Goal: Task Accomplishment & Management: Manage account settings

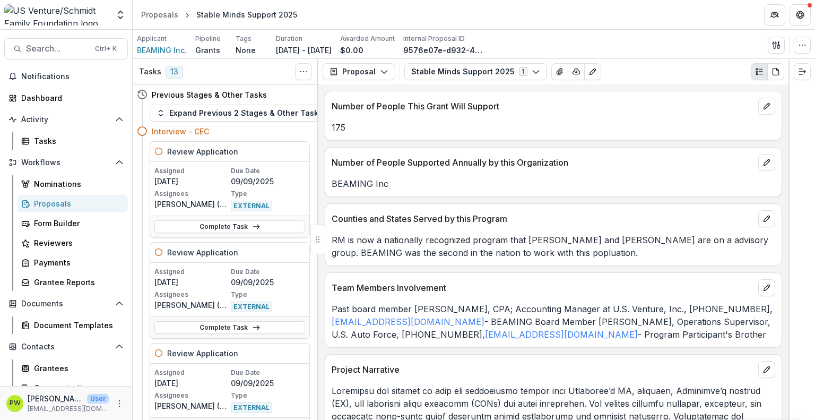
scroll to position [98, 0]
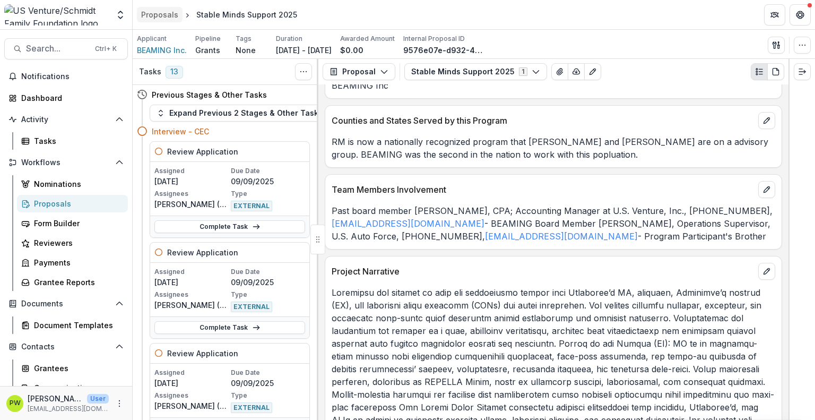
click at [159, 14] on div "Proposals" at bounding box center [159, 14] width 37 height 11
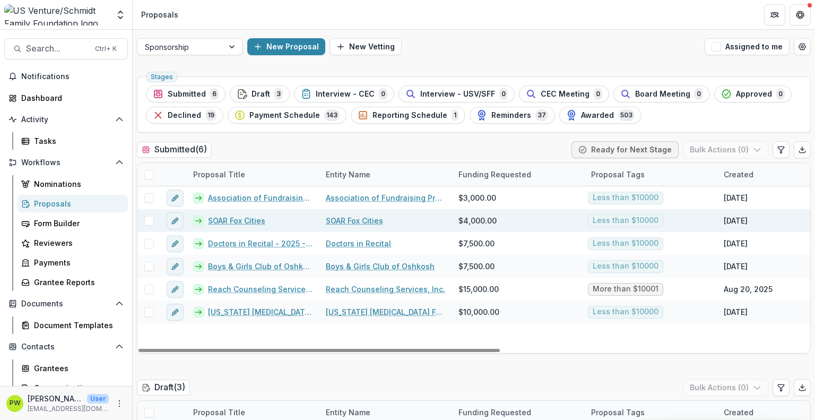
click at [234, 218] on link "SOAR Fox Cities" at bounding box center [236, 220] width 57 height 11
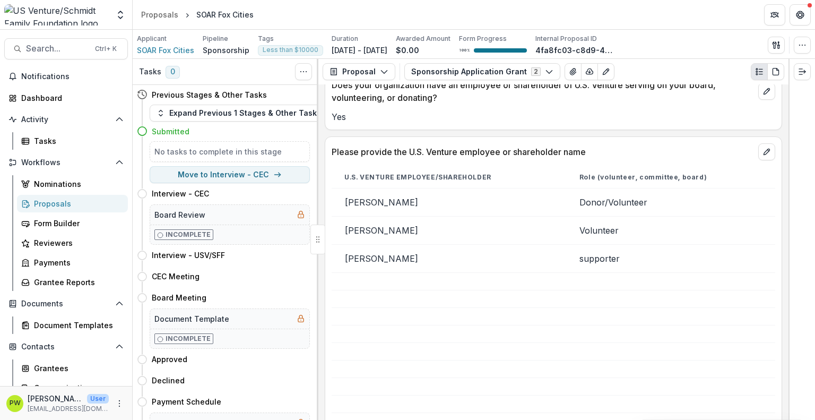
scroll to position [916, 0]
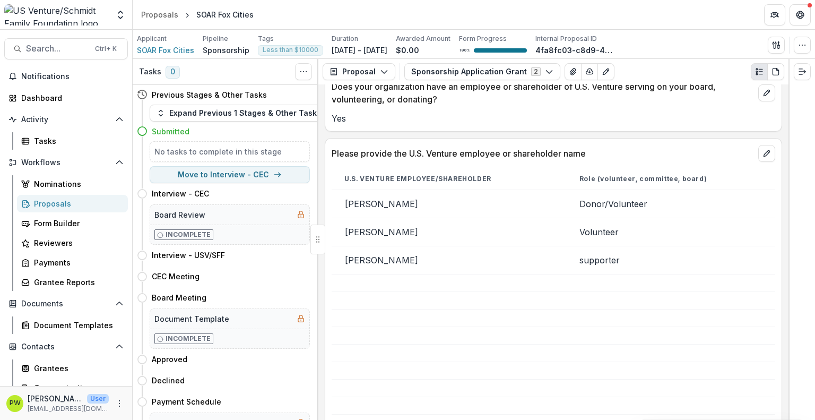
click at [443, 254] on td "[PERSON_NAME]" at bounding box center [448, 260] width 235 height 28
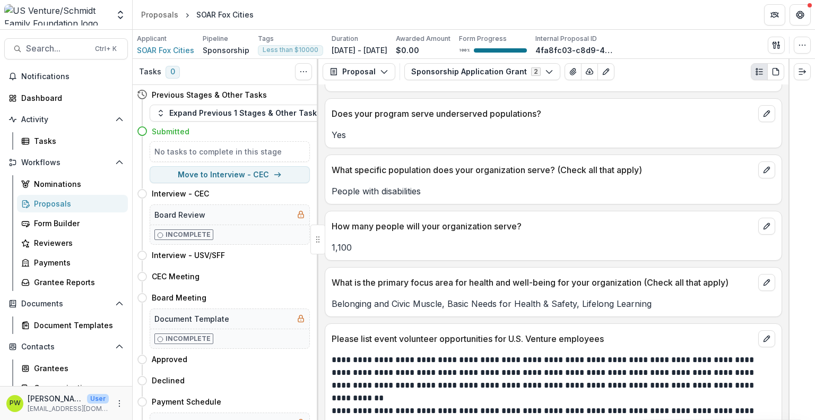
scroll to position [2394, 0]
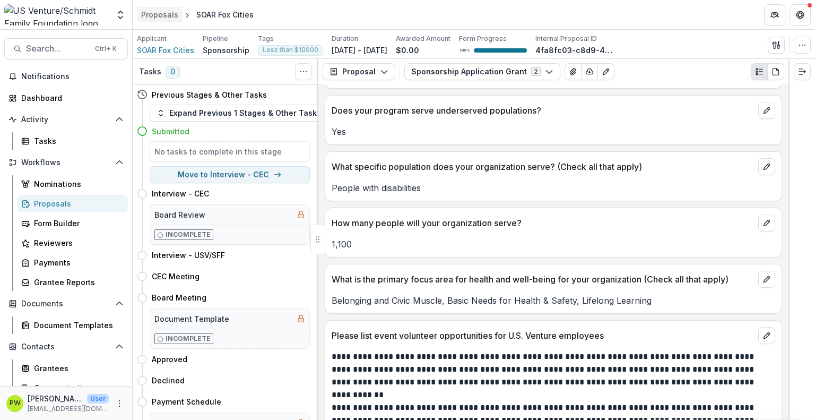
click at [164, 19] on div "Proposals" at bounding box center [159, 14] width 37 height 11
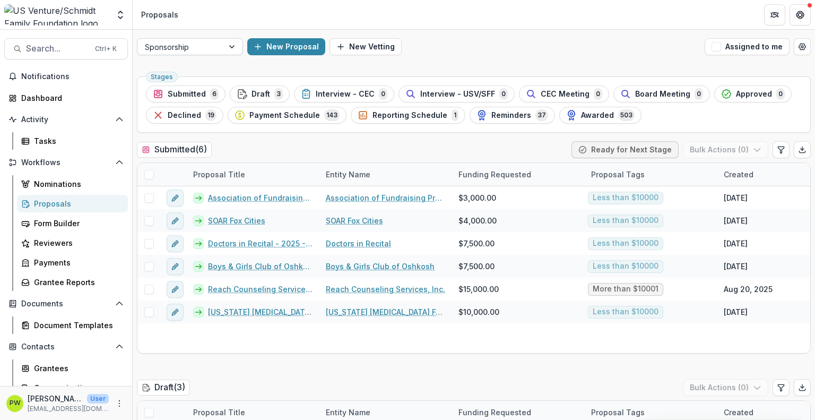
click at [171, 50] on div at bounding box center [180, 46] width 71 height 13
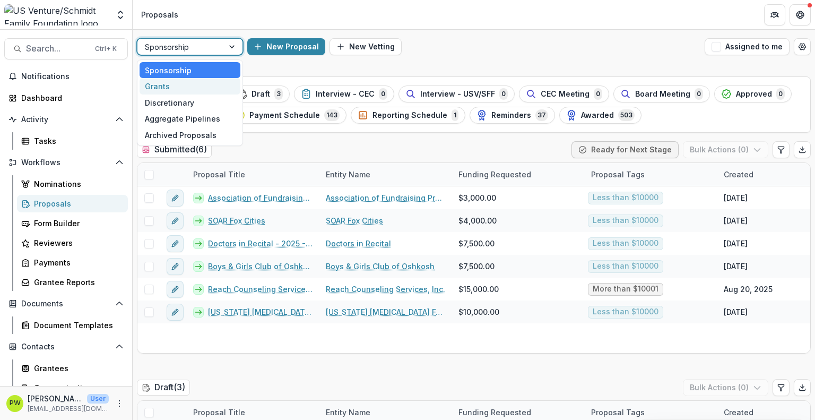
click at [174, 84] on div "Grants" at bounding box center [189, 86] width 101 height 16
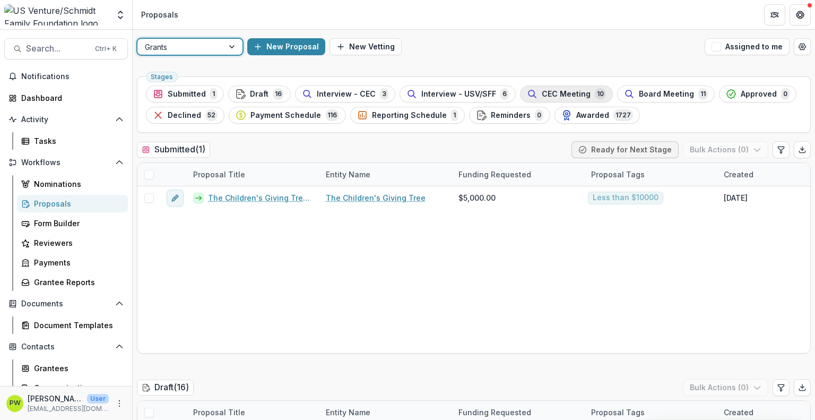
click at [542, 95] on span "CEC Meeting" at bounding box center [566, 94] width 49 height 9
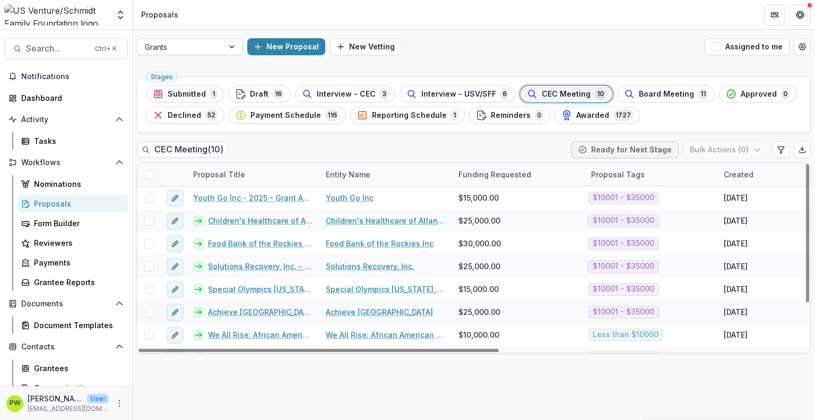
scroll to position [1, 0]
click at [653, 95] on span "Board Meeting" at bounding box center [666, 94] width 55 height 9
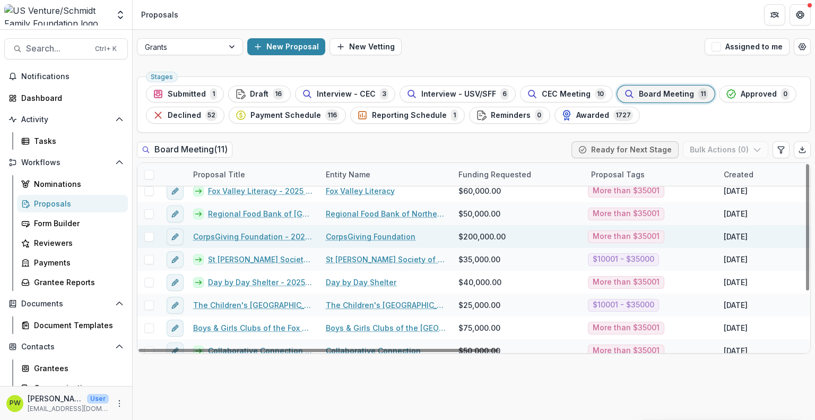
scroll to position [55, 0]
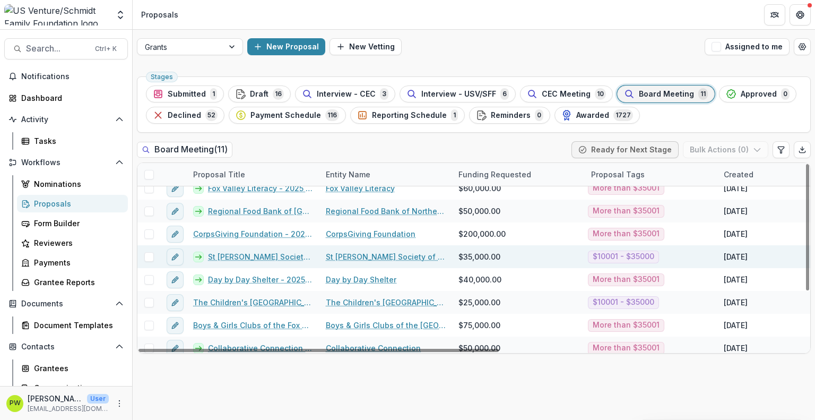
click at [284, 256] on link "St [PERSON_NAME] Society of Appleton, Inc - 2025 - Grant Application" at bounding box center [260, 256] width 105 height 11
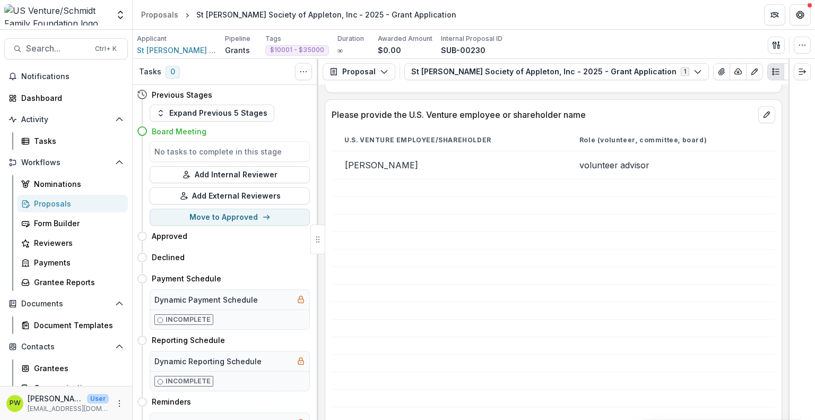
scroll to position [701, 0]
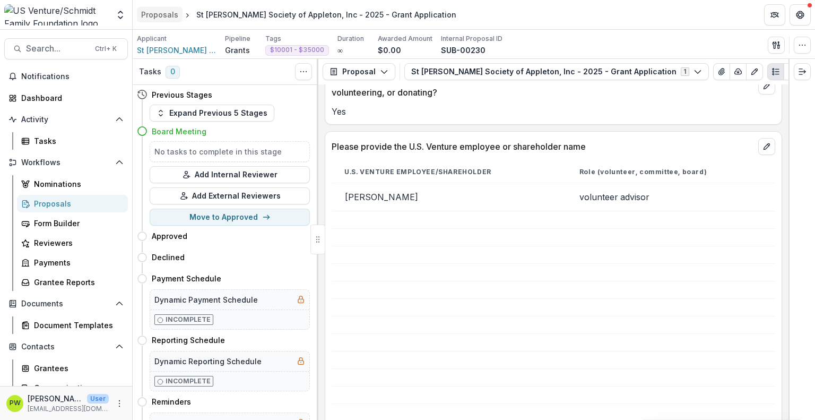
click at [162, 16] on div "Proposals" at bounding box center [159, 14] width 37 height 11
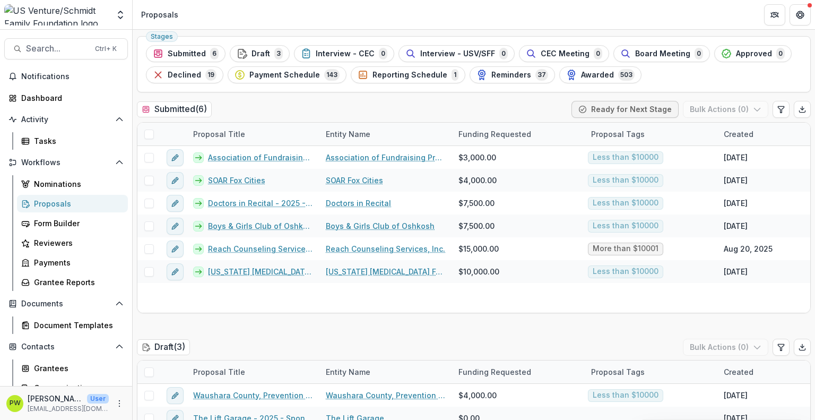
scroll to position [40, 0]
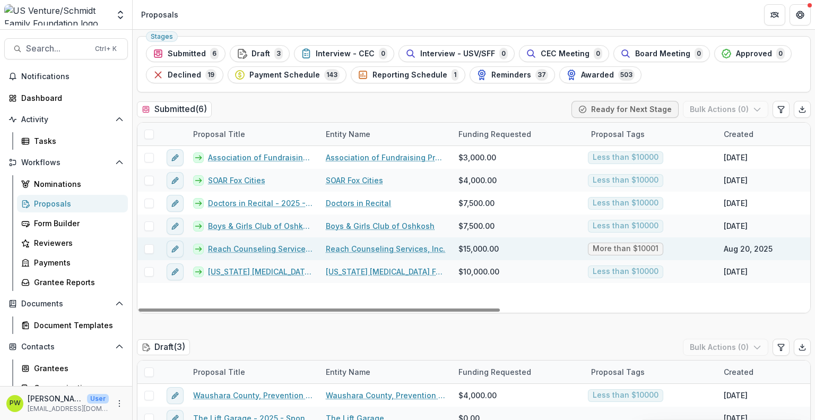
click at [282, 247] on link "Reach Counseling Services, Inc. - 2025 - Out of Cycle Sponsorship Application" at bounding box center [260, 248] width 105 height 11
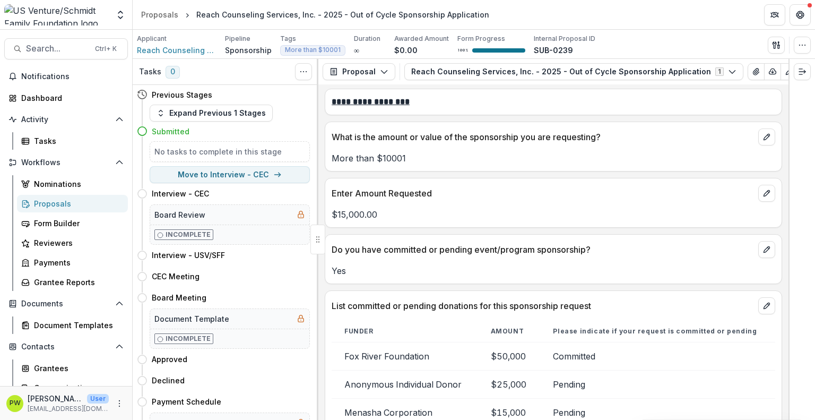
scroll to position [2931, 0]
click at [153, 11] on div "Proposals" at bounding box center [159, 14] width 37 height 11
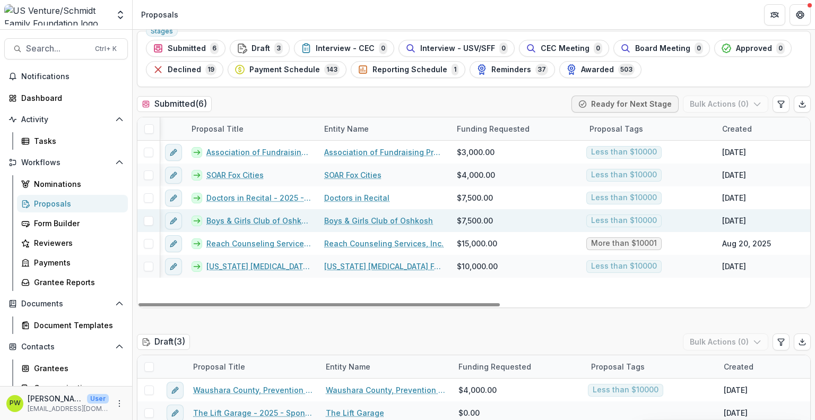
scroll to position [45, 0]
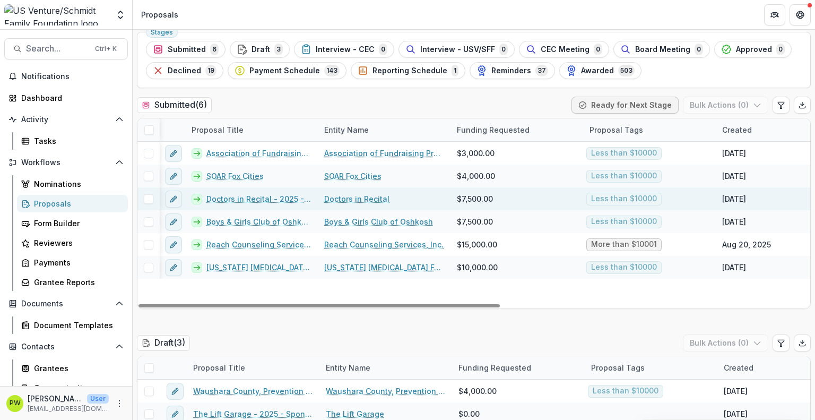
click at [243, 198] on link "Doctors in Recital - 2025 - Sponsorship Application Grant" at bounding box center [258, 198] width 105 height 11
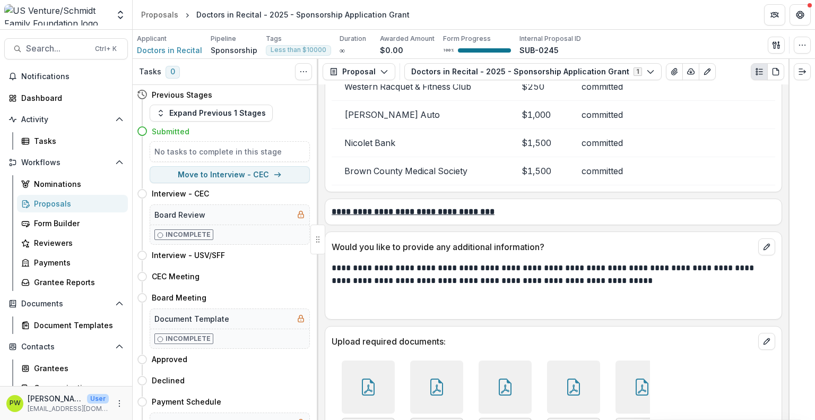
scroll to position [2971, 0]
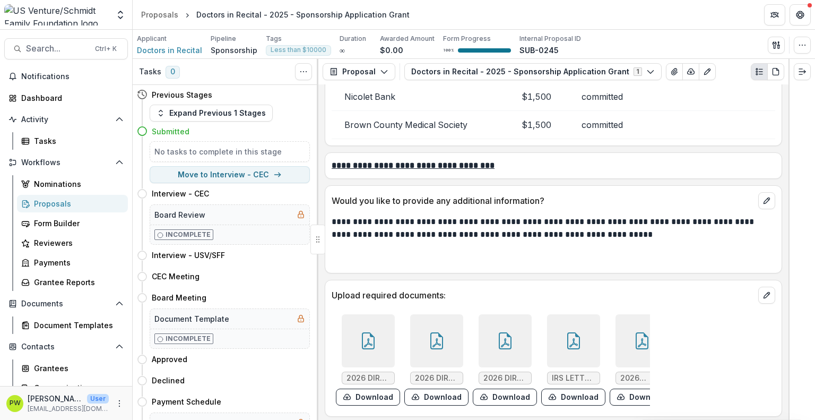
click at [357, 341] on div at bounding box center [368, 340] width 53 height 53
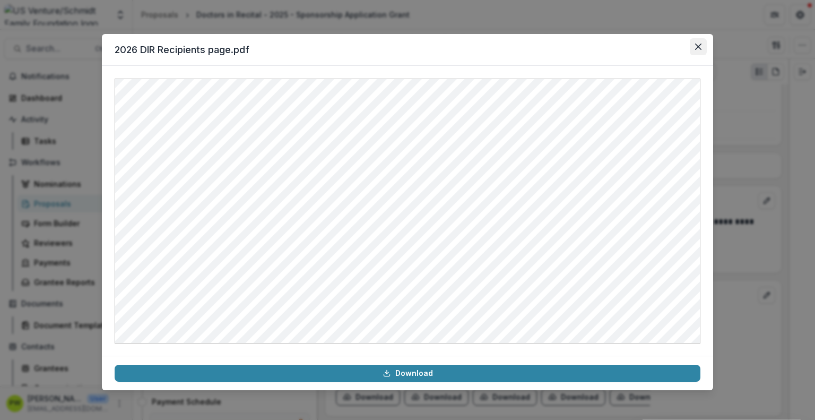
click at [702, 43] on button "Close" at bounding box center [697, 46] width 17 height 17
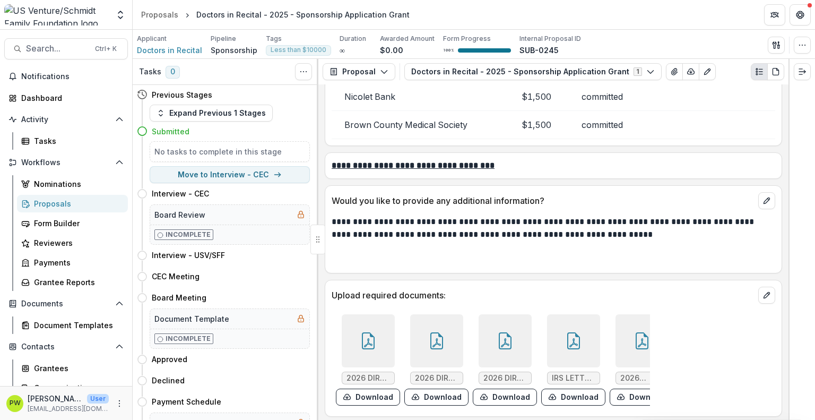
click at [429, 356] on div at bounding box center [436, 340] width 53 height 53
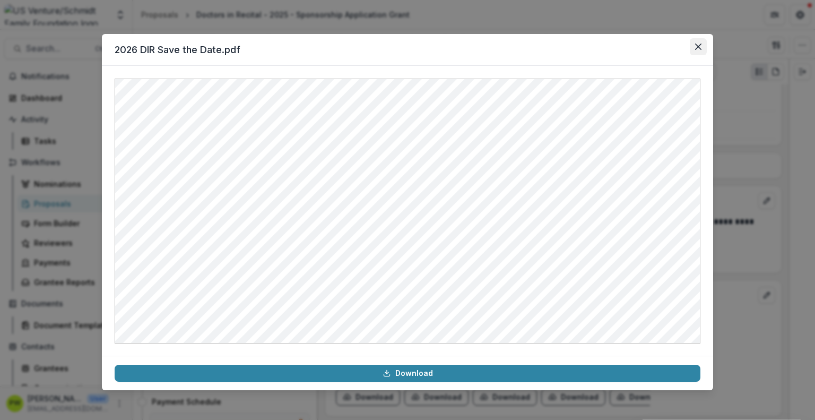
click at [701, 46] on button "Close" at bounding box center [697, 46] width 17 height 17
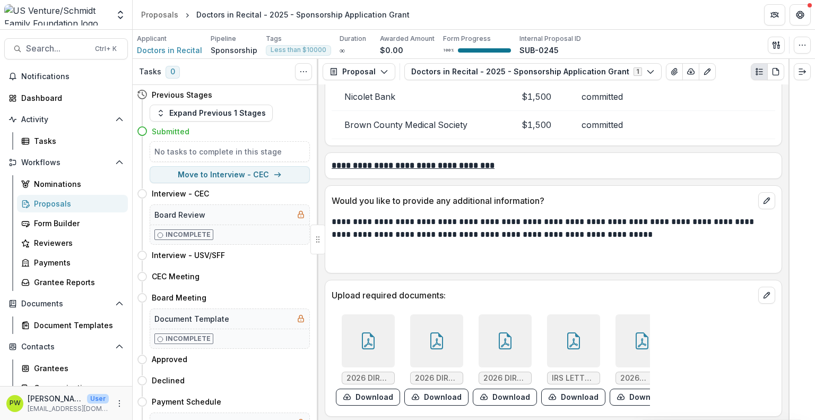
click at [496, 319] on div at bounding box center [504, 340] width 53 height 53
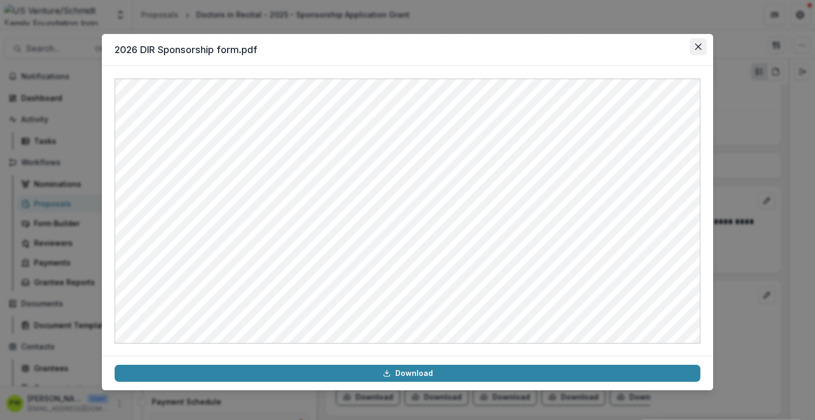
click at [702, 48] on button "Close" at bounding box center [697, 46] width 17 height 17
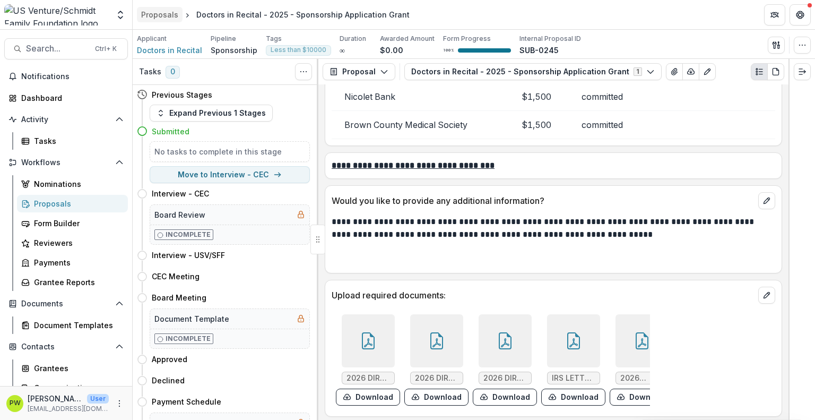
click at [155, 7] on link "Proposals" at bounding box center [160, 14] width 46 height 15
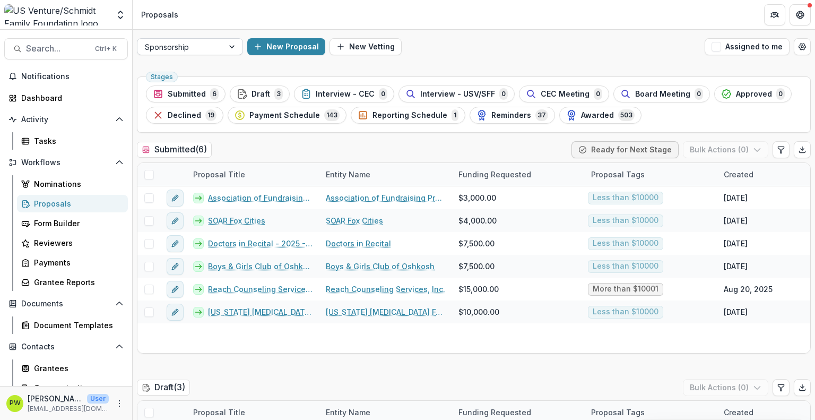
click at [206, 38] on div "Sponsorship New Proposal New Vetting Assigned to me" at bounding box center [474, 47] width 682 height 34
click at [200, 44] on div at bounding box center [180, 46] width 71 height 13
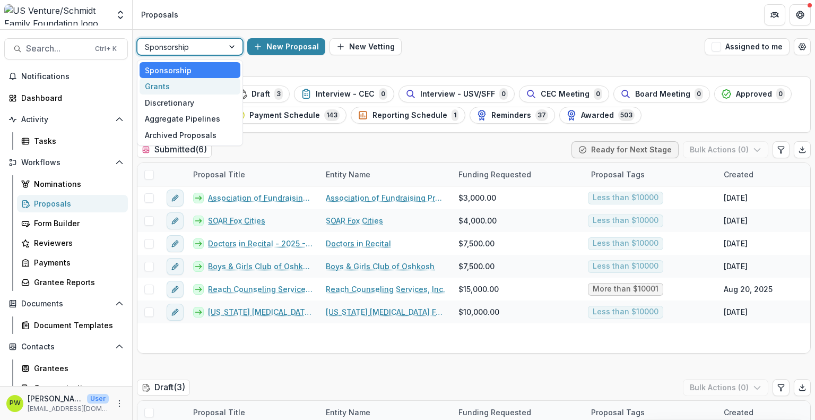
click at [190, 86] on div "Grants" at bounding box center [189, 86] width 101 height 16
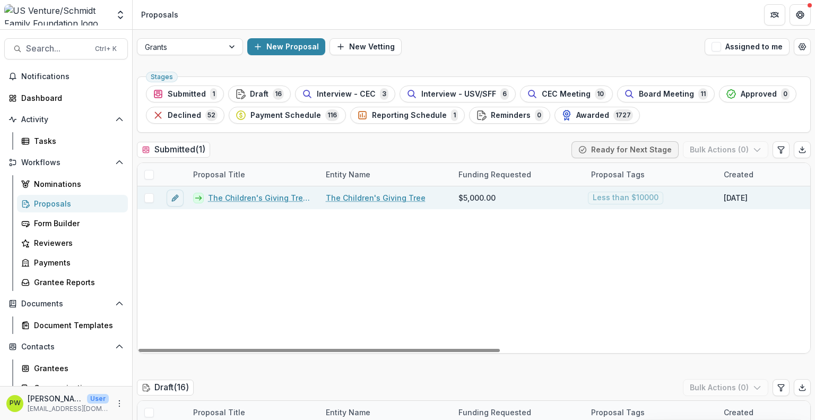
click at [270, 197] on link "The Children's Giving Tree - 2025 - Grant Application" at bounding box center [260, 197] width 105 height 11
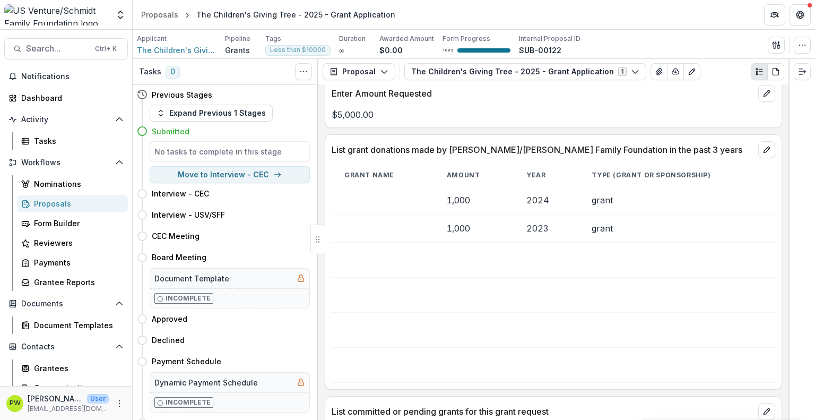
scroll to position [2456, 0]
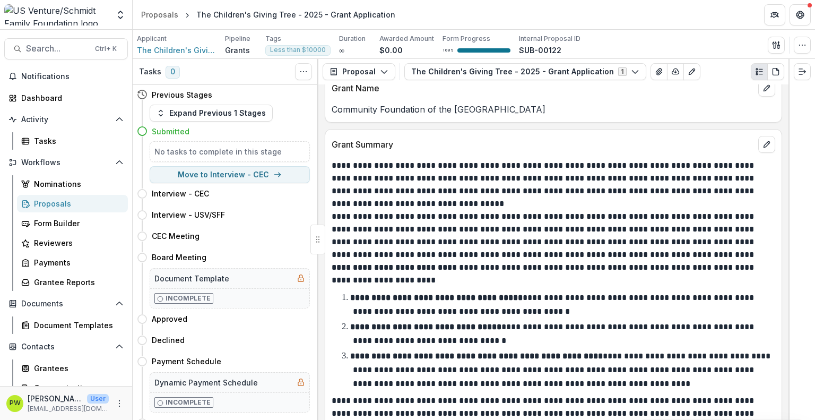
scroll to position [1384, 0]
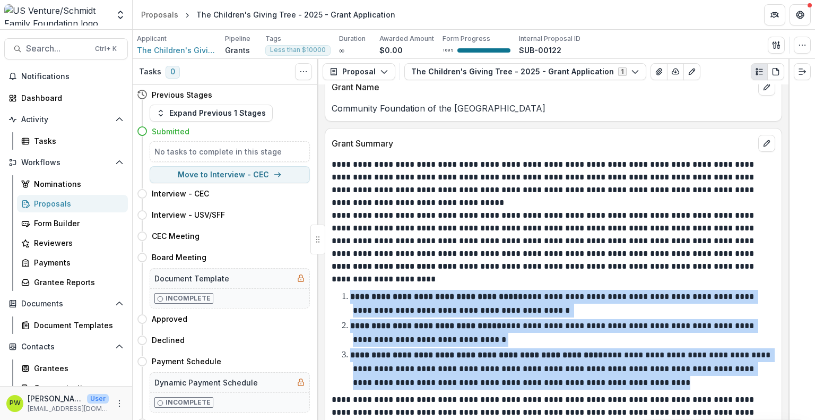
drag, startPoint x: 617, startPoint y: 375, endPoint x: 325, endPoint y: 288, distance: 304.9
click at [325, 288] on div "**********" at bounding box center [553, 302] width 457 height 348
copy ol "**********"
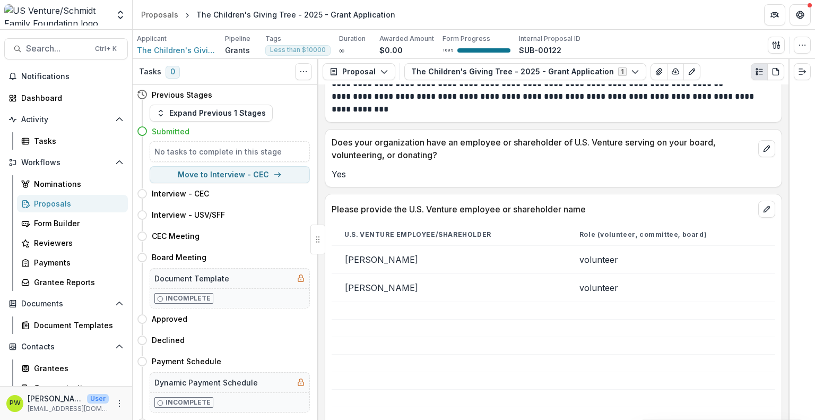
scroll to position [881, 0]
click at [158, 16] on div "Proposals" at bounding box center [159, 14] width 37 height 11
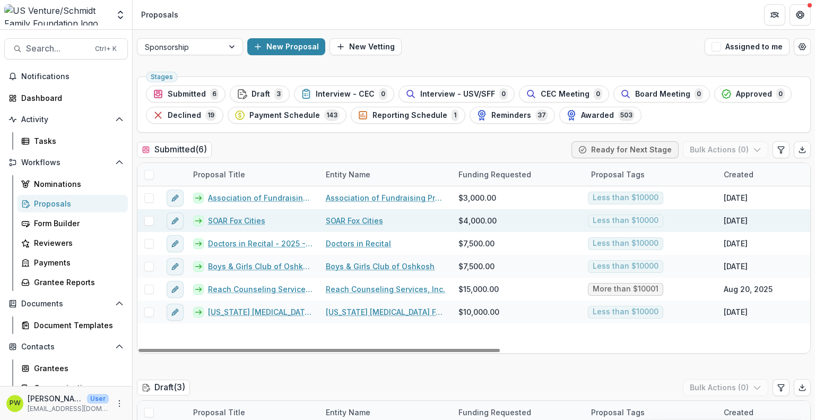
click at [239, 221] on link "SOAR Fox Cities" at bounding box center [236, 220] width 57 height 11
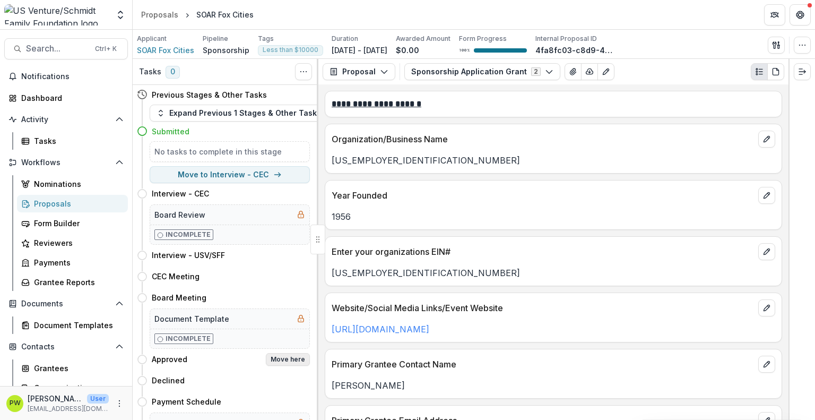
click at [280, 356] on button "Move here" at bounding box center [288, 359] width 44 height 13
select select "********"
select select "**********"
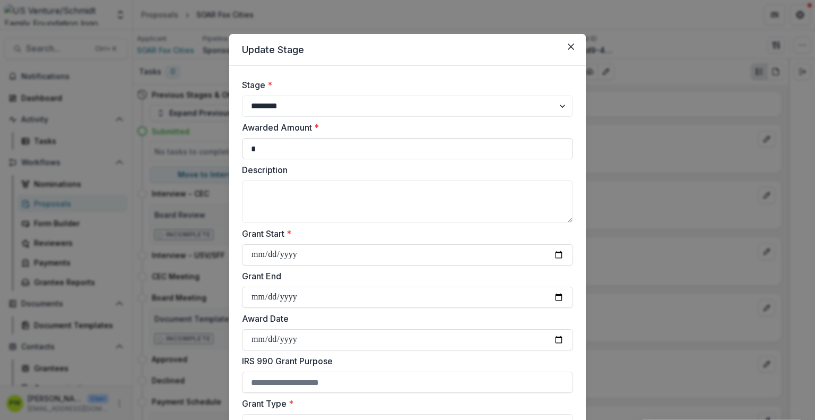
click at [283, 141] on input "*" at bounding box center [407, 148] width 331 height 21
type input "****"
click at [277, 202] on textarea "Description" at bounding box center [407, 201] width 331 height 42
click at [346, 188] on textarea "**********" at bounding box center [407, 201] width 331 height 42
paste textarea "**********"
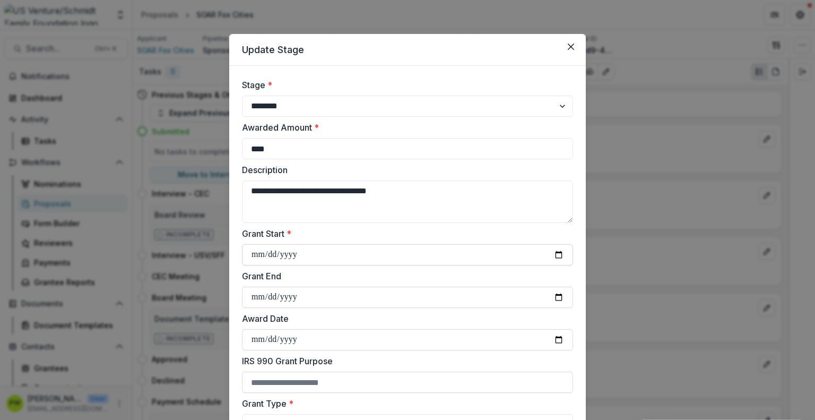
type textarea "**********"
click at [555, 255] on input "**********" at bounding box center [407, 254] width 331 height 21
type input "**********"
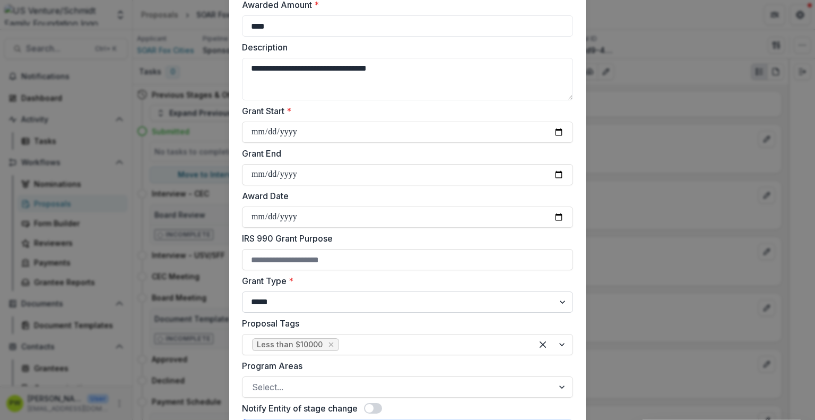
scroll to position [122, 0]
click at [330, 220] on input "Award Date" at bounding box center [407, 217] width 331 height 21
click at [566, 217] on input "Award Date" at bounding box center [407, 217] width 331 height 21
click at [561, 217] on input "Award Date" at bounding box center [407, 217] width 331 height 21
type input "**********"
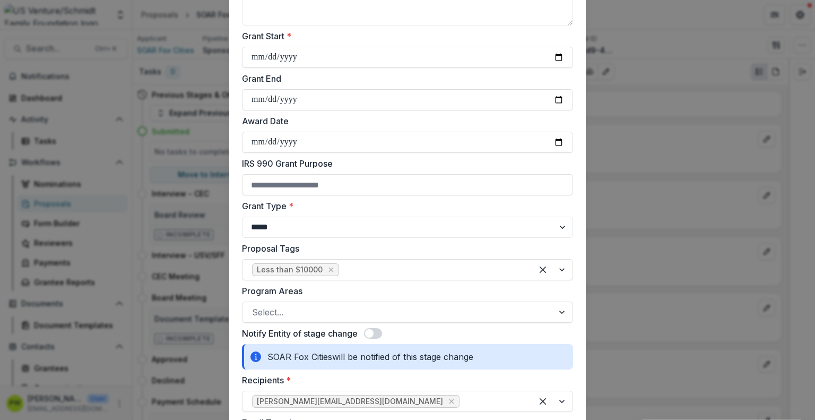
scroll to position [205, 0]
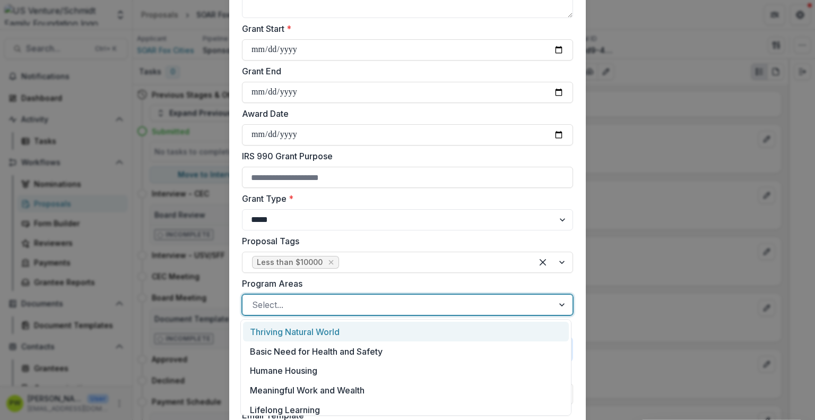
click at [298, 304] on div at bounding box center [398, 304] width 292 height 15
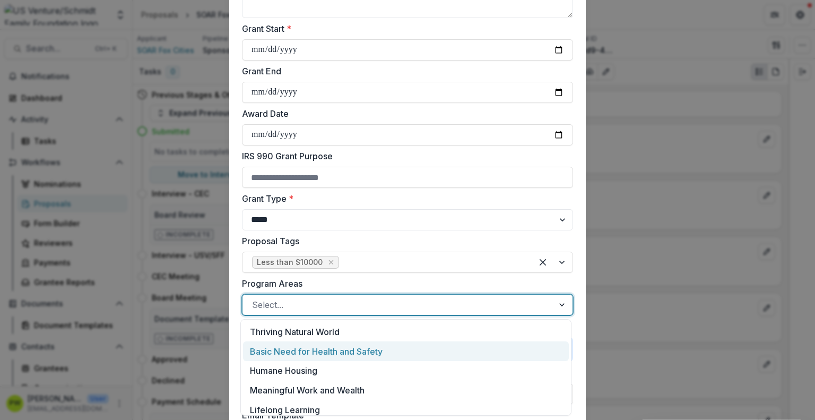
click at [314, 348] on div "Basic Need for Health and Safety" at bounding box center [406, 351] width 326 height 20
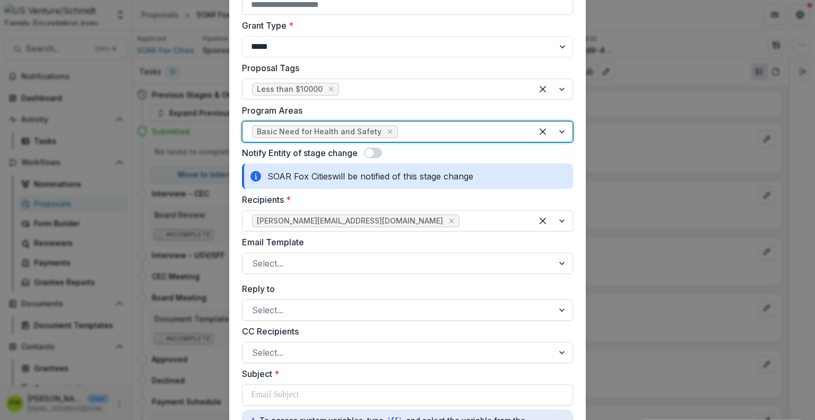
scroll to position [386, 0]
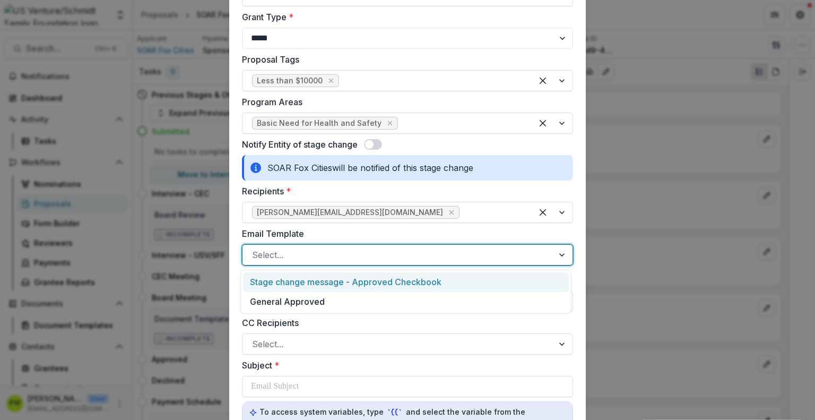
click at [303, 254] on div at bounding box center [398, 254] width 292 height 15
click at [308, 287] on div "Stage change message - Approved Checkbook" at bounding box center [406, 282] width 326 height 20
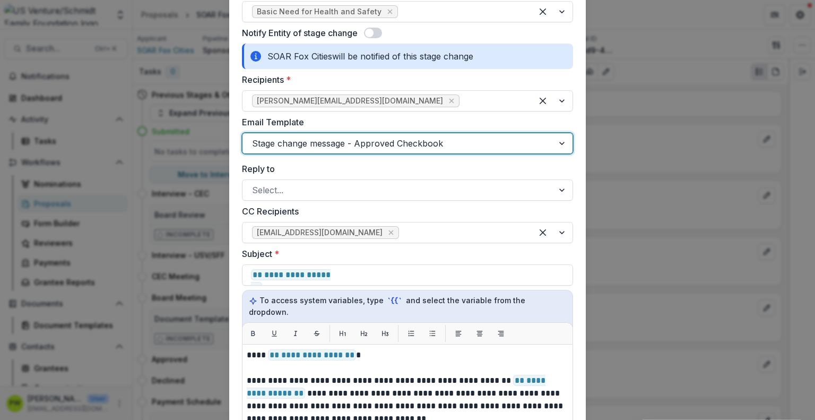
scroll to position [517, 0]
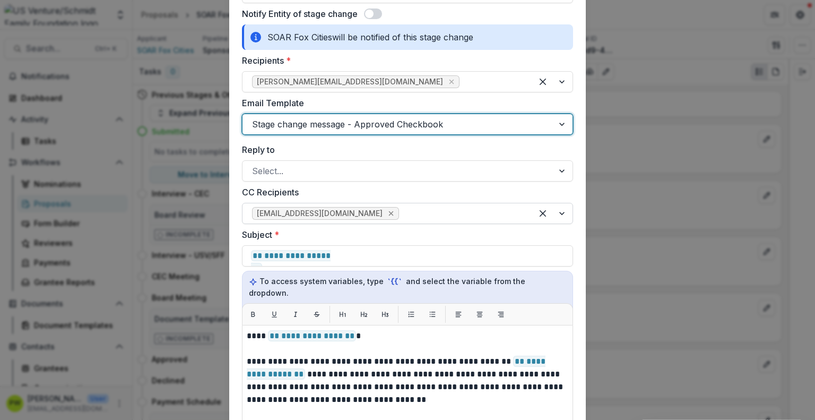
click at [387, 210] on icon "Remove klendved@usventure.com" at bounding box center [391, 213] width 8 height 8
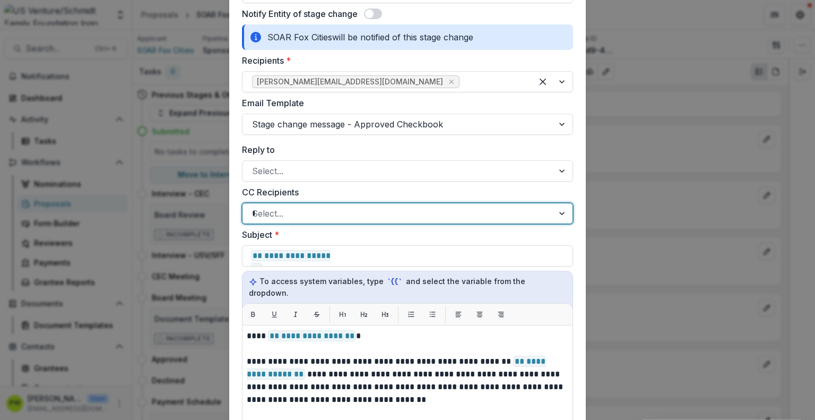
type input "**"
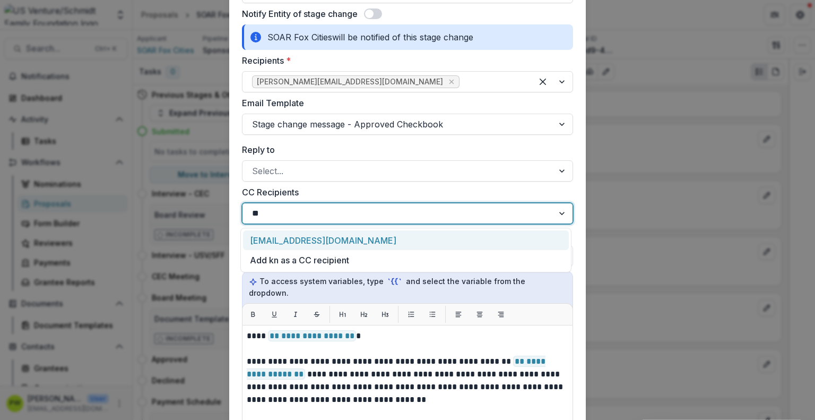
click at [317, 245] on div "knelson@usventure.com" at bounding box center [406, 240] width 326 height 20
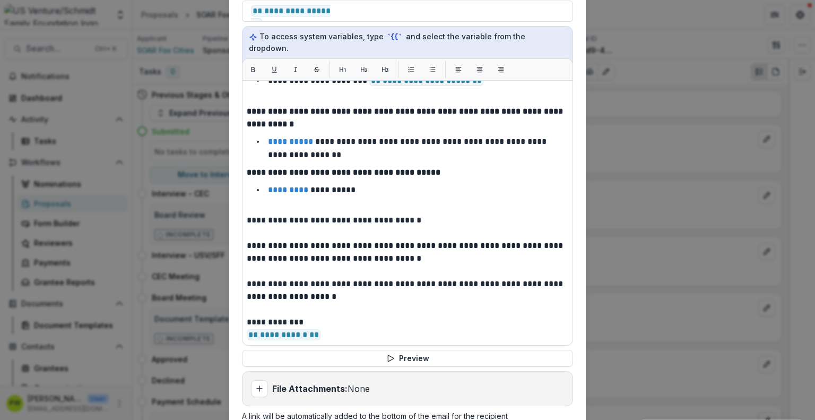
scroll to position [765, 0]
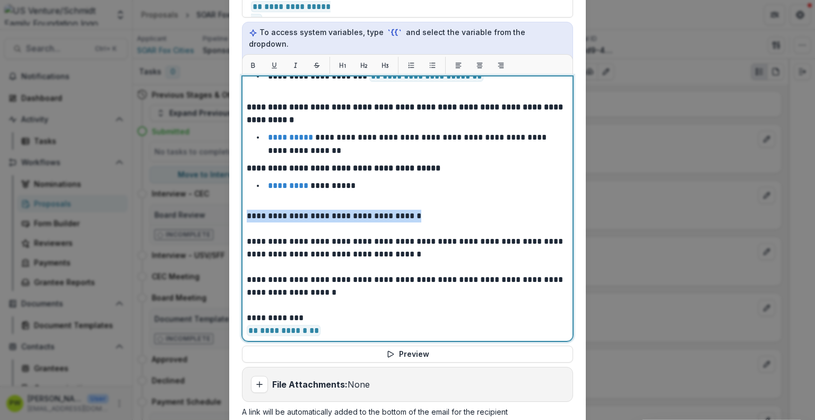
drag, startPoint x: 424, startPoint y: 204, endPoint x: 245, endPoint y: 203, distance: 179.3
click at [247, 210] on p "**********" at bounding box center [406, 216] width 319 height 13
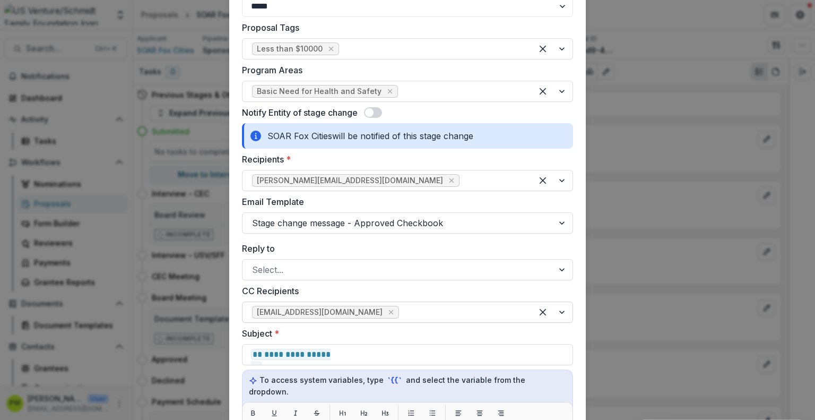
scroll to position [419, 0]
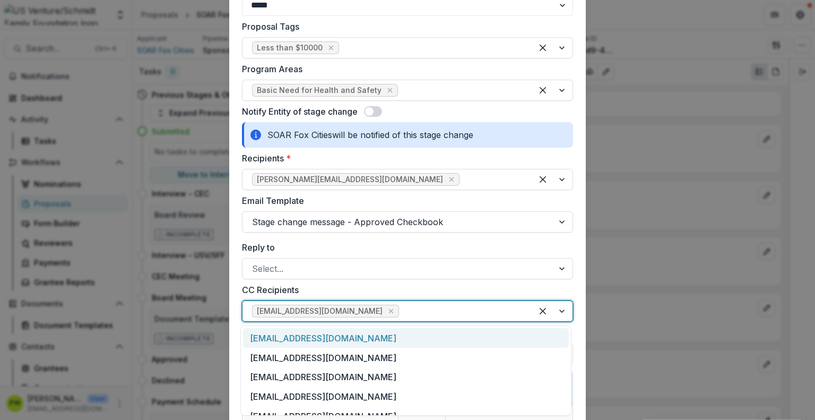
click at [401, 313] on div at bounding box center [461, 310] width 121 height 15
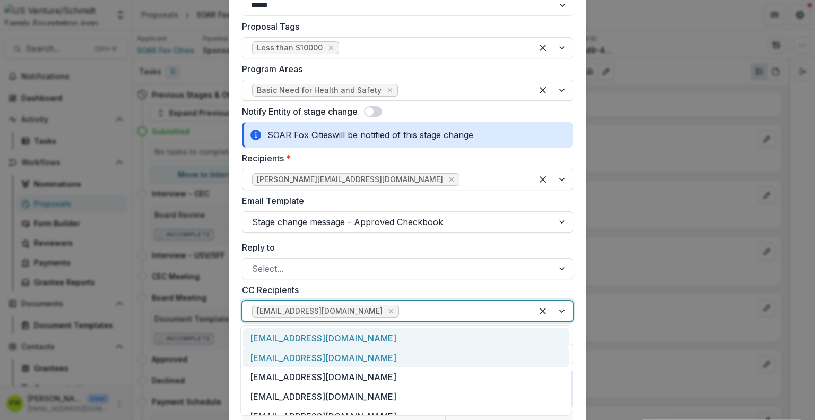
scroll to position [32, 0]
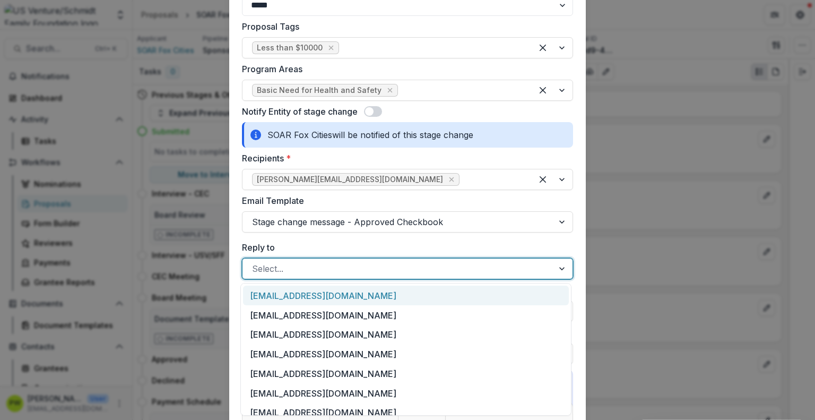
click at [331, 273] on div at bounding box center [398, 268] width 292 height 15
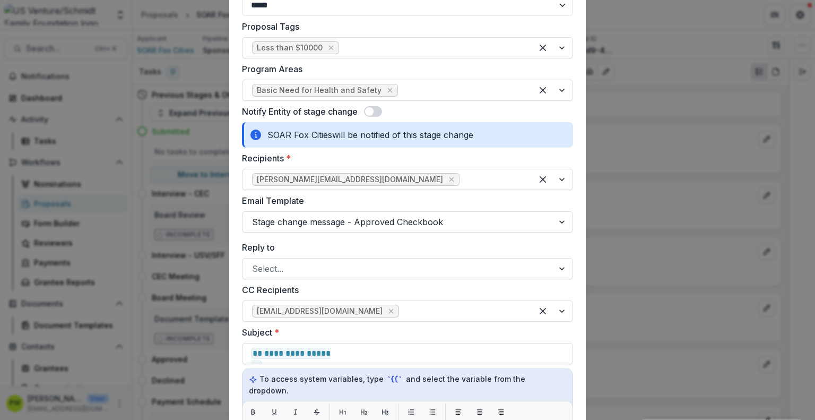
click at [460, 246] on label "Reply to" at bounding box center [404, 247] width 325 height 13
click at [255, 262] on input "Reply to" at bounding box center [253, 268] width 3 height 13
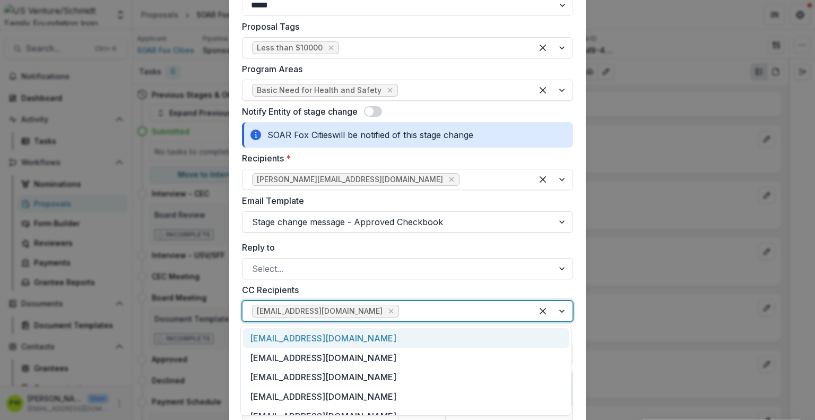
click at [434, 311] on div at bounding box center [461, 310] width 121 height 15
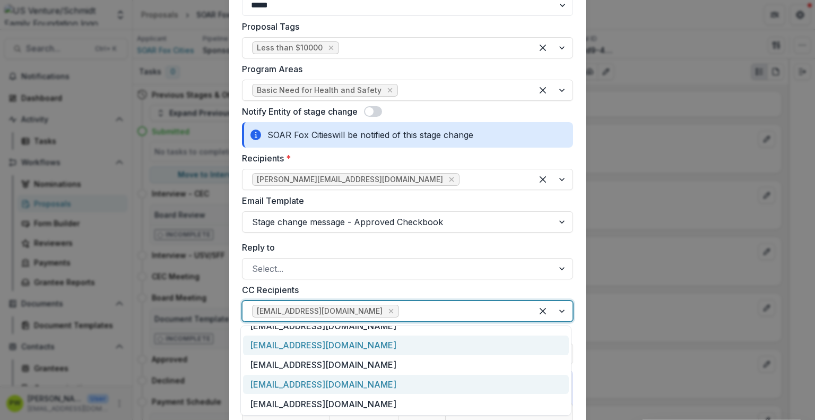
scroll to position [28, 0]
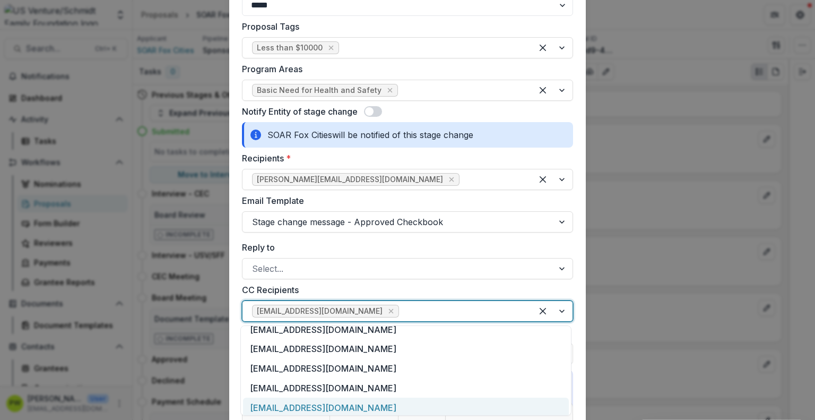
click at [352, 403] on div "[EMAIL_ADDRESS][DOMAIN_NAME]" at bounding box center [406, 407] width 326 height 20
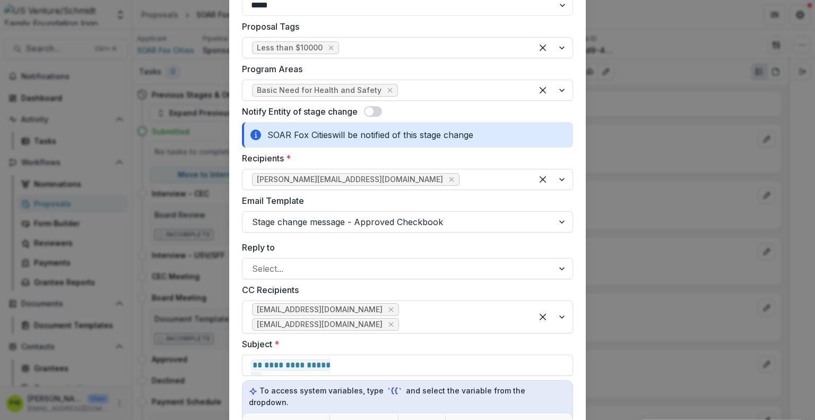
click at [471, 337] on label "Subject *" at bounding box center [404, 343] width 325 height 13
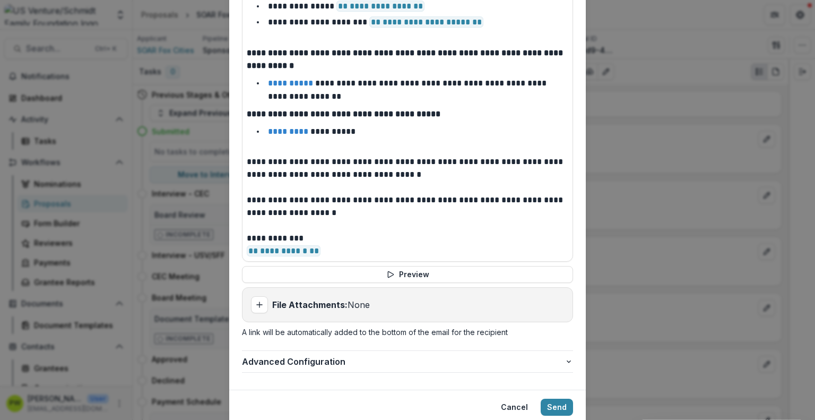
scroll to position [870, 0]
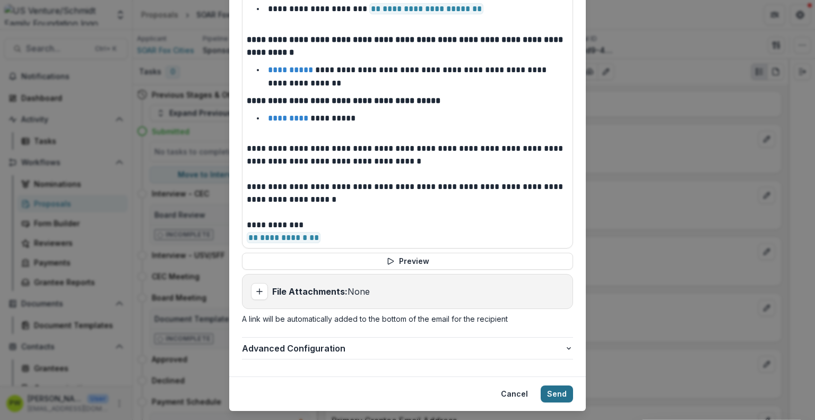
click at [552, 385] on button "Send" at bounding box center [556, 393] width 32 height 17
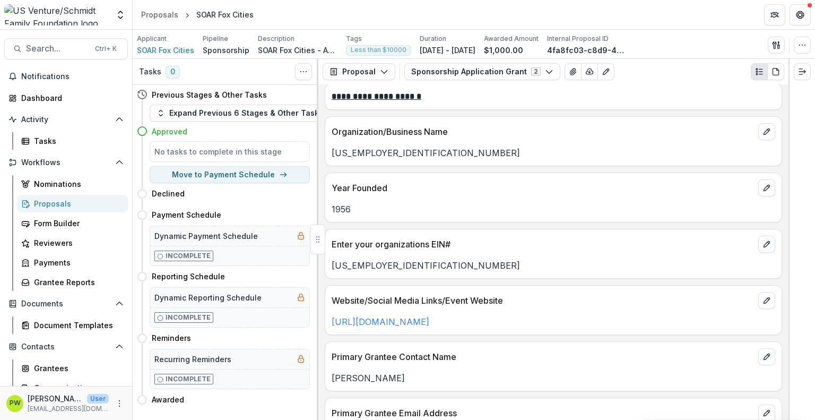
scroll to position [8, 0]
click at [158, 16] on div "Proposals" at bounding box center [159, 14] width 37 height 11
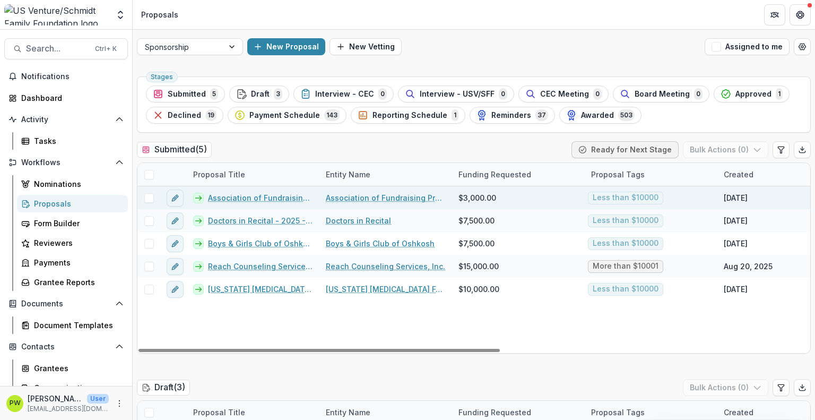
click at [231, 197] on link "Association of Fundraising Professionals - Northeast [US_STATE] Chapter - 2025 …" at bounding box center [260, 197] width 105 height 11
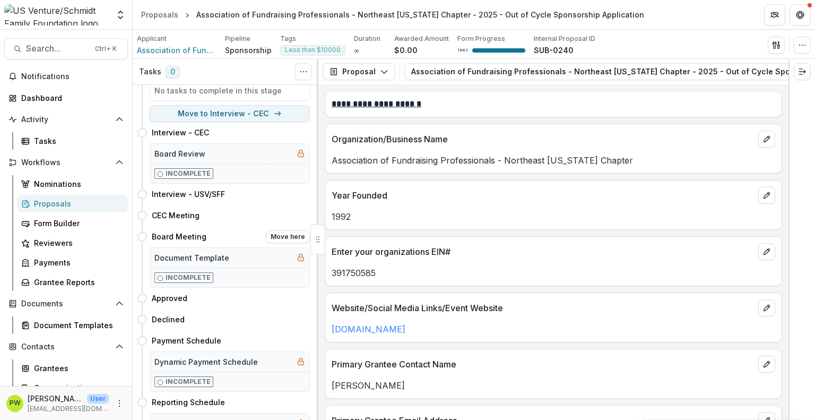
scroll to position [64, 0]
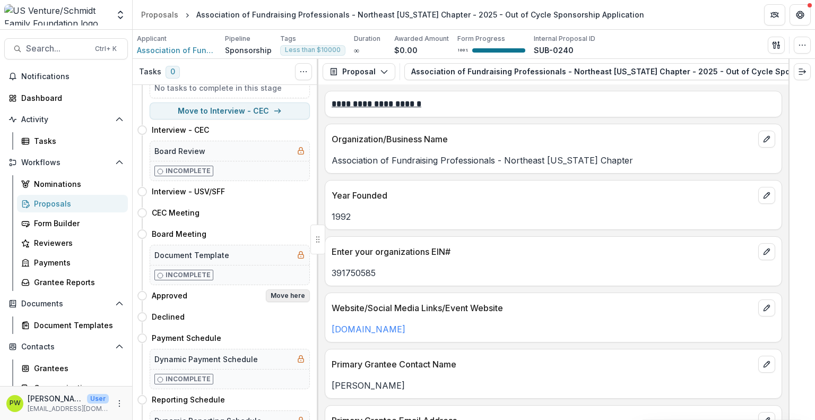
click at [282, 296] on button "Move here" at bounding box center [288, 295] width 44 height 13
select select "********"
select select "**********"
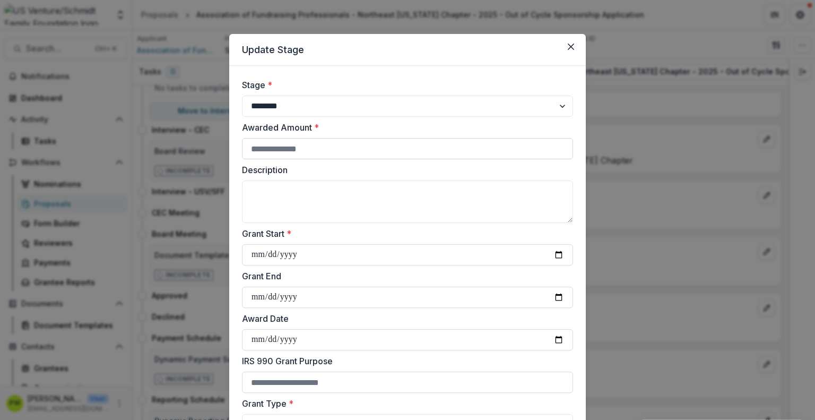
click at [286, 147] on input "Awarded Amount *" at bounding box center [407, 148] width 331 height 21
type input "****"
click at [292, 193] on textarea "Description" at bounding box center [407, 201] width 331 height 42
paste textarea "**********"
type textarea "**********"
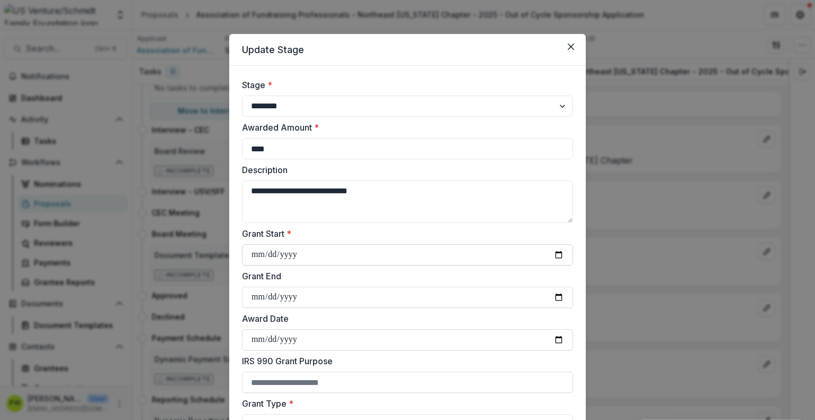
click at [259, 256] on input "Grant Start *" at bounding box center [407, 254] width 331 height 21
click at [556, 253] on input "Grant Start *" at bounding box center [407, 254] width 331 height 21
type input "**********"
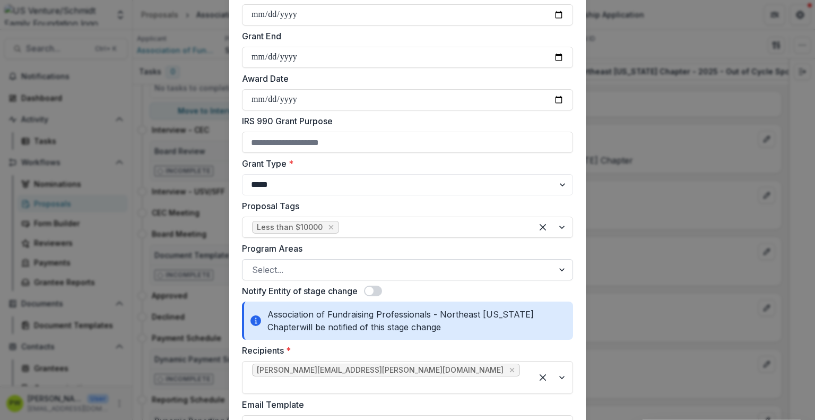
scroll to position [252, 0]
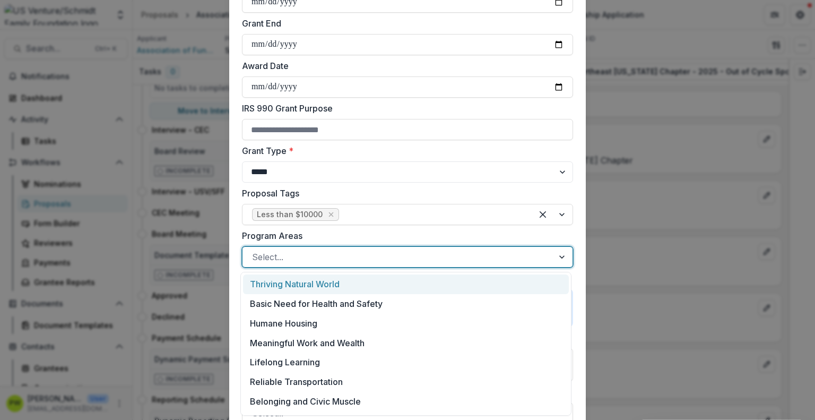
click at [314, 256] on div at bounding box center [398, 256] width 292 height 15
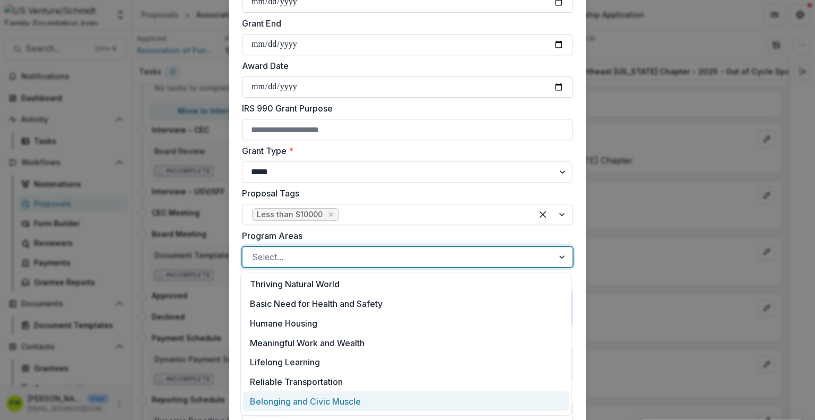
click at [322, 397] on div "Belonging and Civic Muscle" at bounding box center [406, 401] width 326 height 20
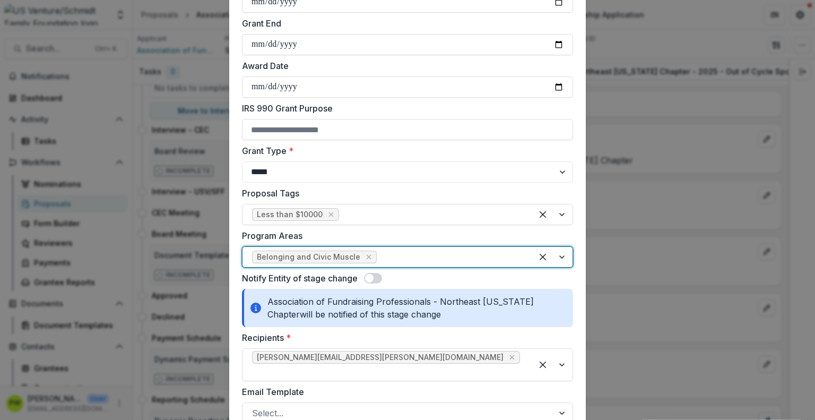
click at [398, 252] on div at bounding box center [451, 256] width 144 height 15
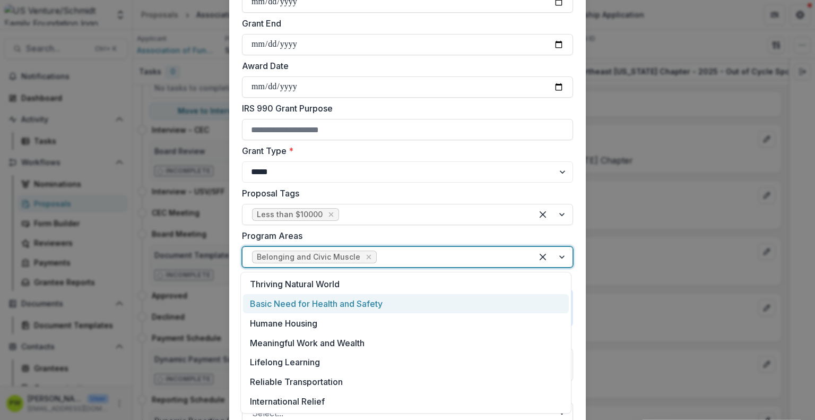
click at [378, 298] on div "Basic Need for Health and Safety" at bounding box center [406, 304] width 326 height 20
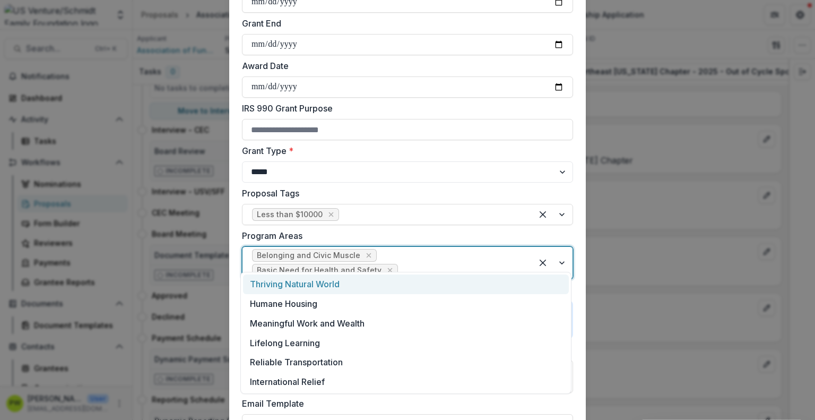
click at [518, 263] on div at bounding box center [461, 270] width 123 height 15
click at [365, 290] on div "Thriving Natural World" at bounding box center [406, 284] width 326 height 20
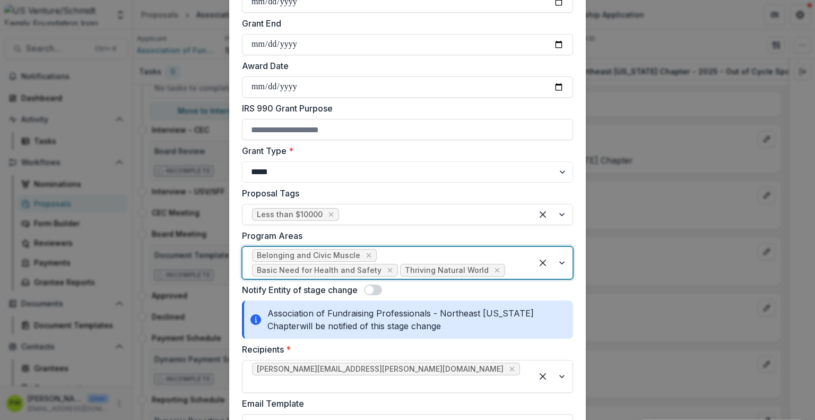
click at [507, 269] on div at bounding box center [514, 270] width 15 height 15
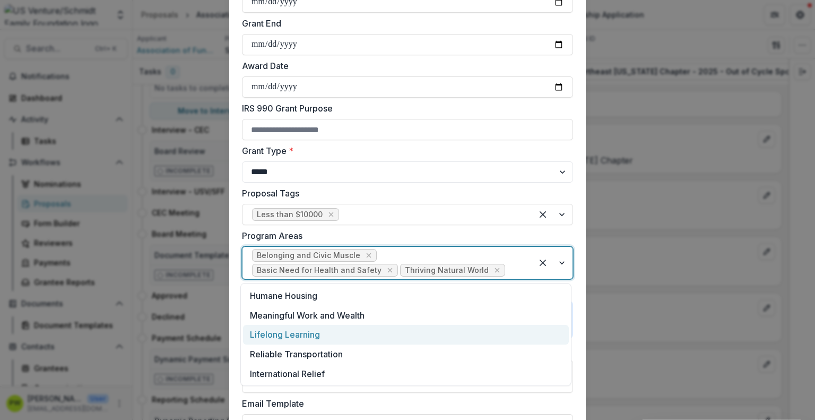
click at [367, 335] on div "Lifelong Learning" at bounding box center [406, 335] width 326 height 20
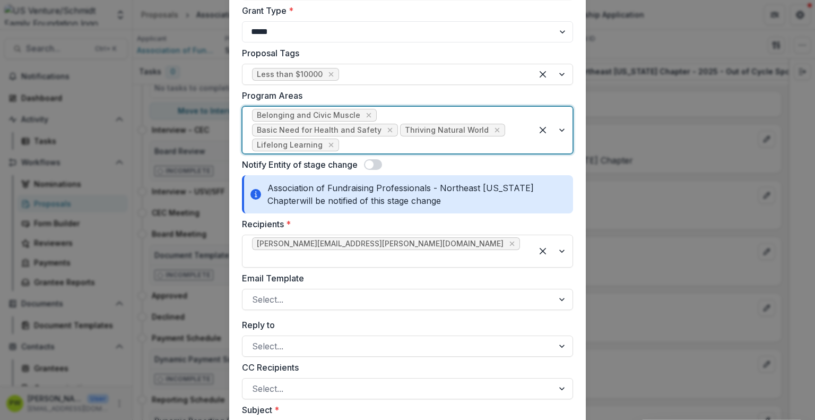
scroll to position [395, 0]
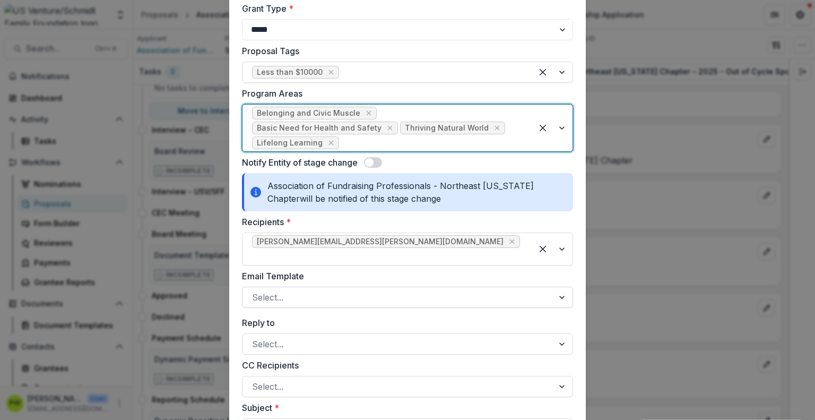
click at [308, 290] on div at bounding box center [398, 297] width 292 height 15
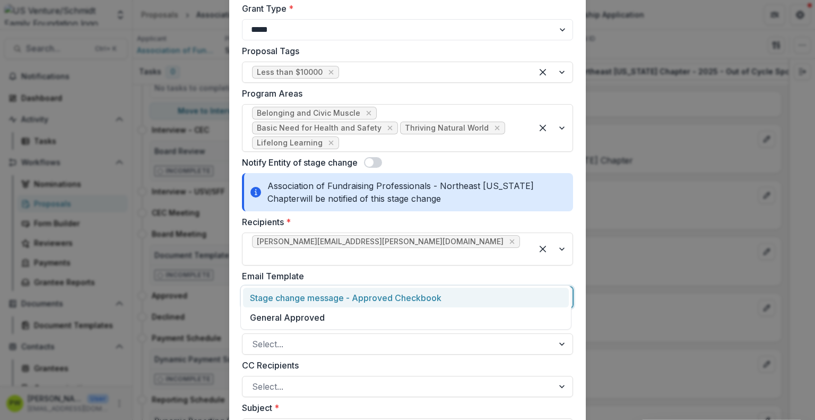
click at [308, 299] on div "Stage change message - Approved Checkbook" at bounding box center [406, 297] width 326 height 20
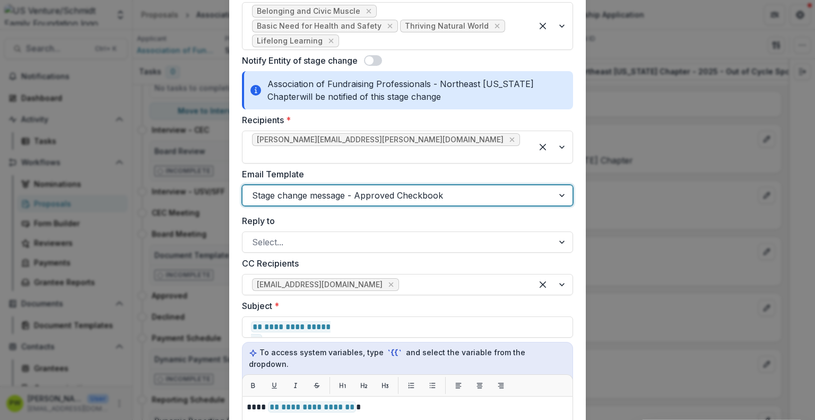
scroll to position [496, 0]
click at [389, 282] on icon "Remove klendved@usventure.com" at bounding box center [391, 284] width 5 height 5
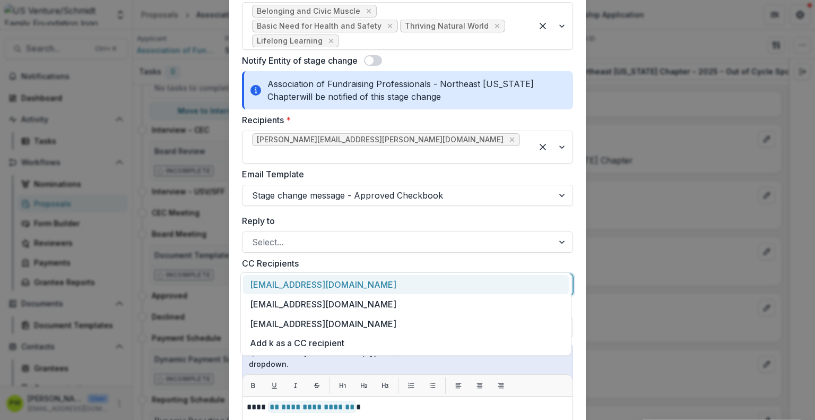
type input "**"
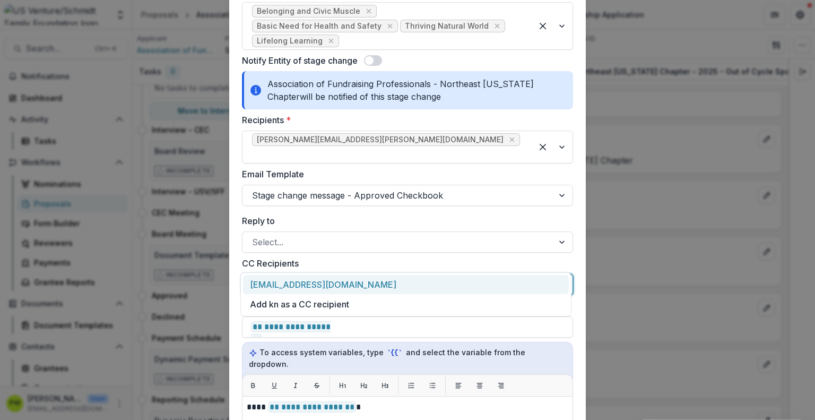
click at [337, 282] on div "knelson@usventure.com" at bounding box center [406, 285] width 326 height 20
type input "**"
click at [338, 286] on div "[EMAIL_ADDRESS][DOMAIN_NAME]" at bounding box center [406, 285] width 326 height 20
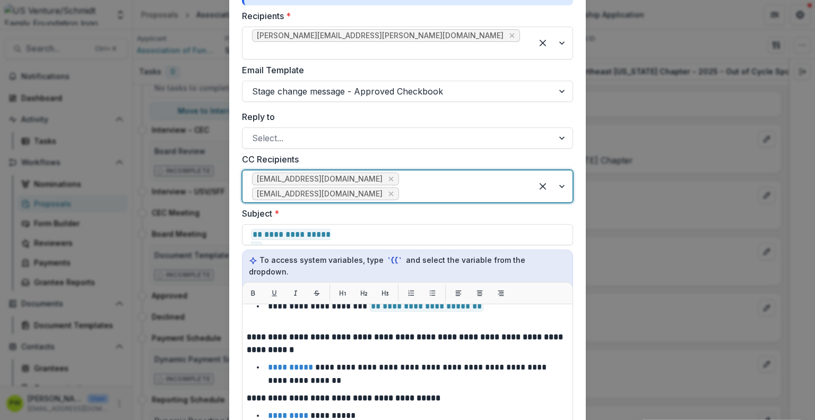
scroll to position [133, 0]
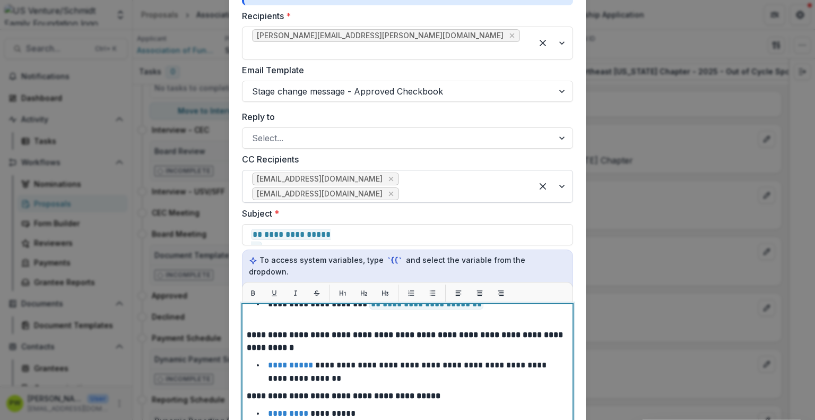
drag, startPoint x: 425, startPoint y: 391, endPoint x: 239, endPoint y: 394, distance: 186.2
click at [239, 394] on form "**********" at bounding box center [407, 80] width 356 height 1231
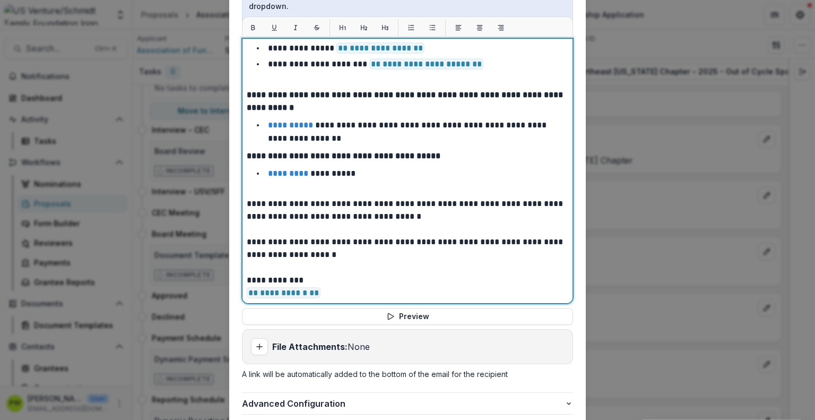
scroll to position [894, 0]
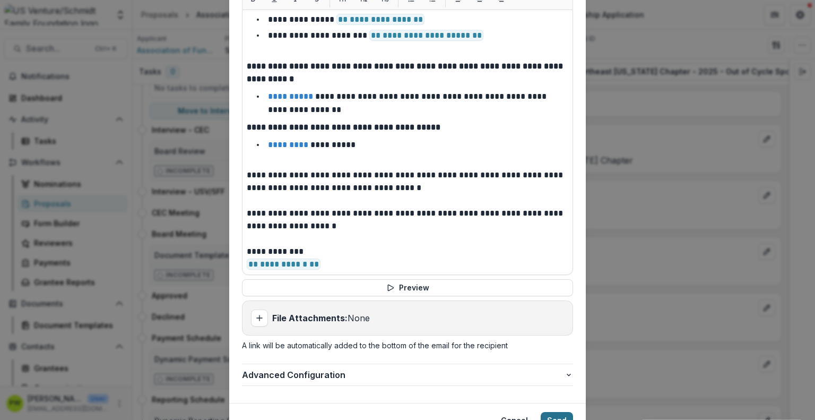
click at [550, 412] on button "Send" at bounding box center [556, 420] width 32 height 17
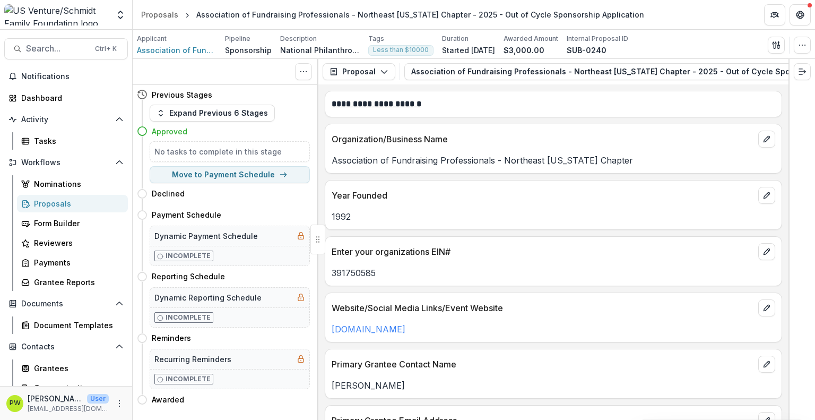
scroll to position [0, 0]
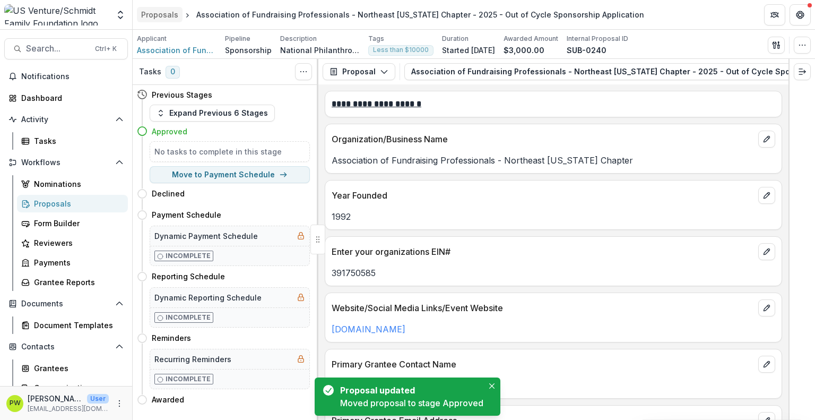
click at [156, 13] on div "Proposals" at bounding box center [159, 14] width 37 height 11
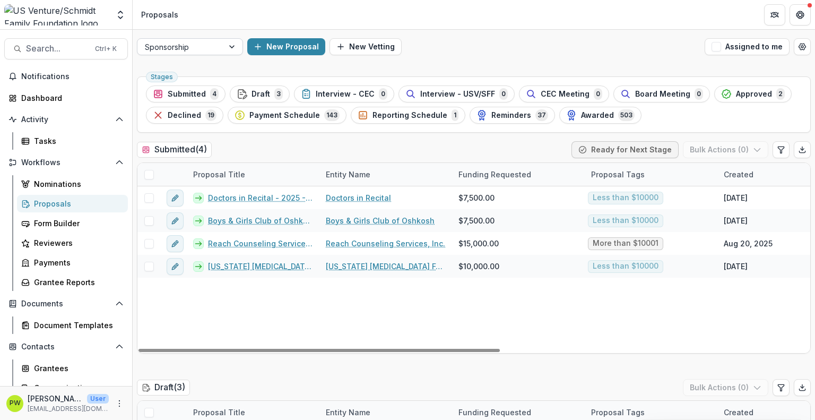
click at [221, 42] on div "Sponsorship" at bounding box center [180, 46] width 86 height 15
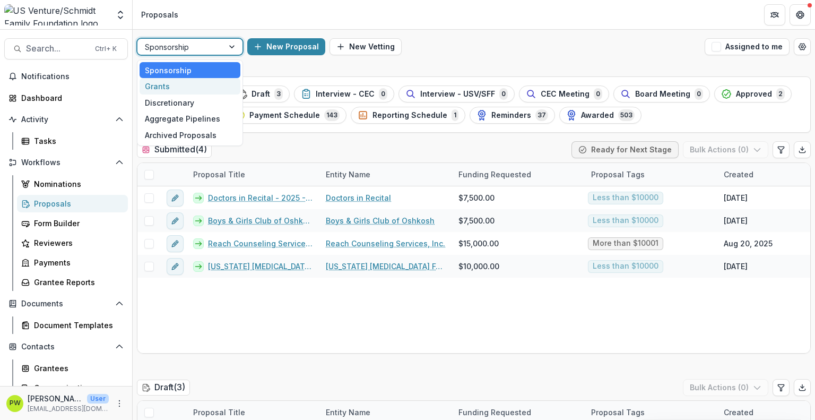
click at [211, 85] on div "Grants" at bounding box center [189, 86] width 101 height 16
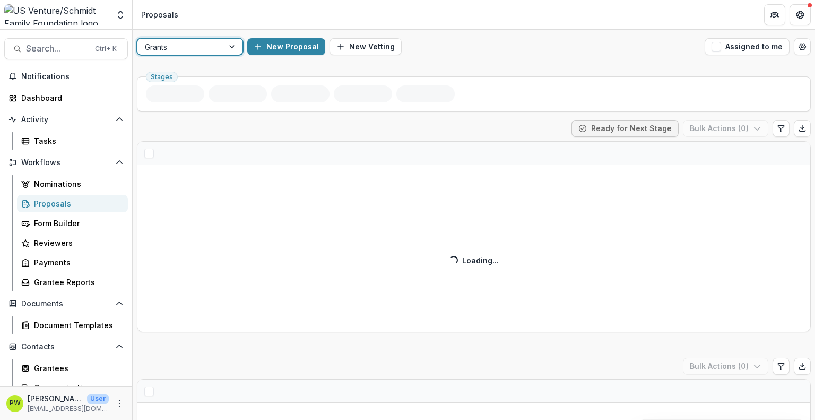
click at [209, 47] on div at bounding box center [180, 46] width 71 height 13
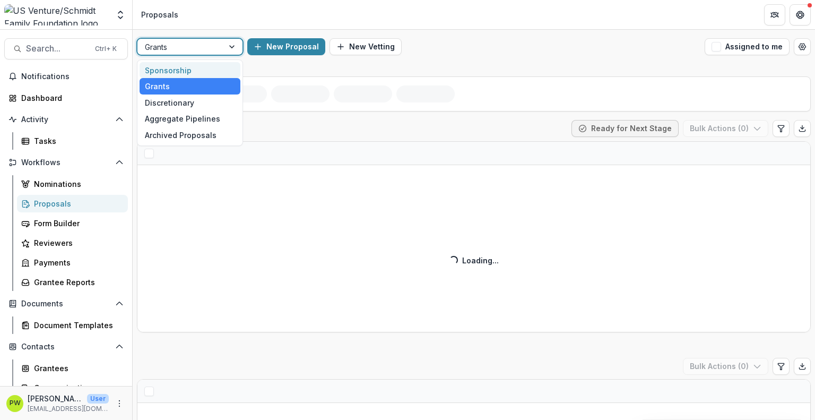
click at [204, 69] on div "Sponsorship" at bounding box center [189, 70] width 101 height 16
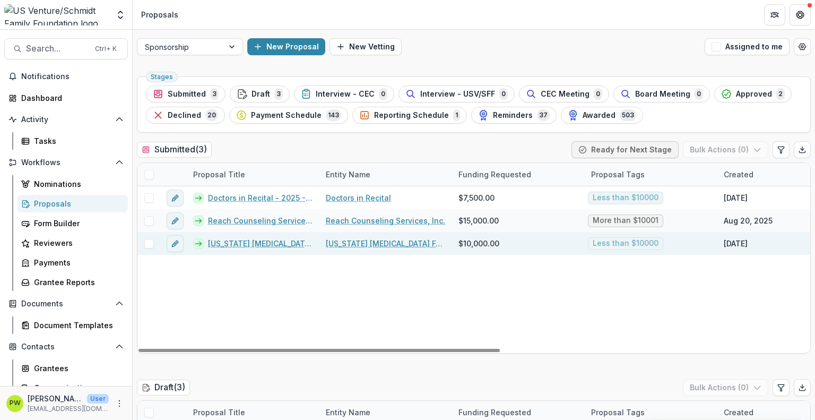
click at [257, 245] on link "[US_STATE] [MEDICAL_DATA] Foundation for Children - 2025 - Sponsorship Applicat…" at bounding box center [260, 243] width 105 height 11
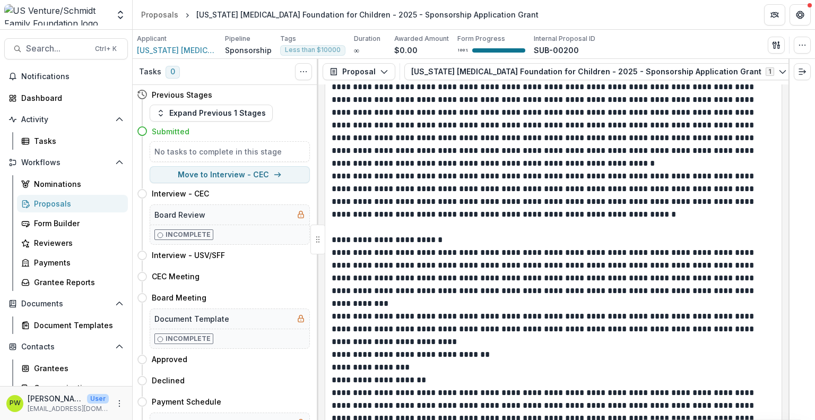
scroll to position [2325, 0]
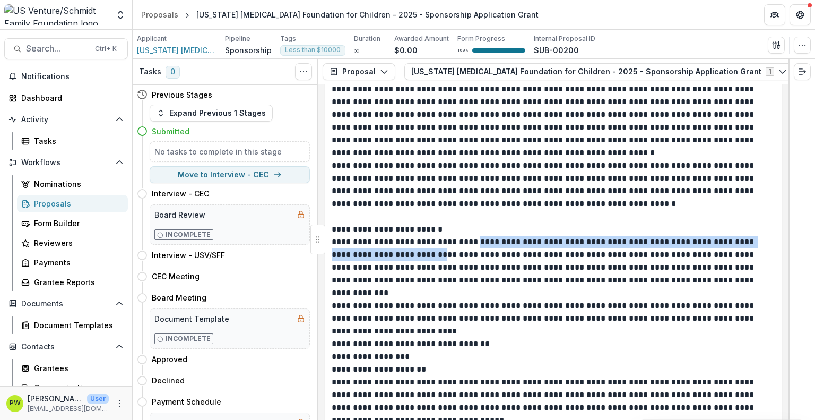
drag, startPoint x: 481, startPoint y: 235, endPoint x: 412, endPoint y: 242, distance: 69.3
click at [412, 242] on p "**********" at bounding box center [551, 260] width 441 height 51
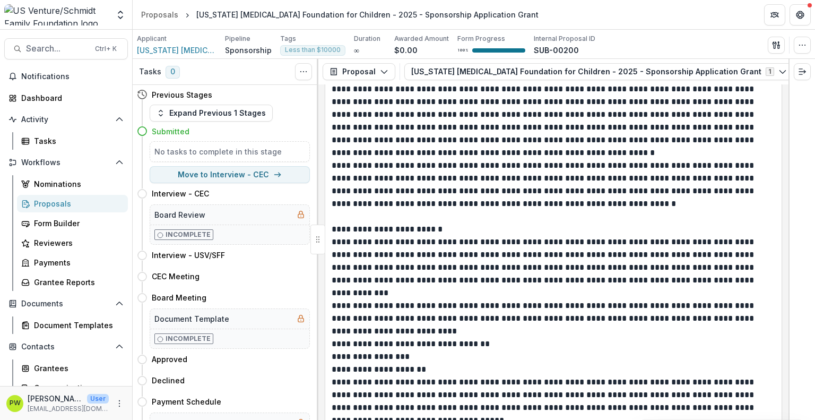
click at [467, 246] on p "**********" at bounding box center [551, 260] width 441 height 51
drag, startPoint x: 484, startPoint y: 235, endPoint x: 397, endPoint y: 235, distance: 87.5
click at [397, 235] on p "**********" at bounding box center [551, 260] width 441 height 51
copy p "**********"
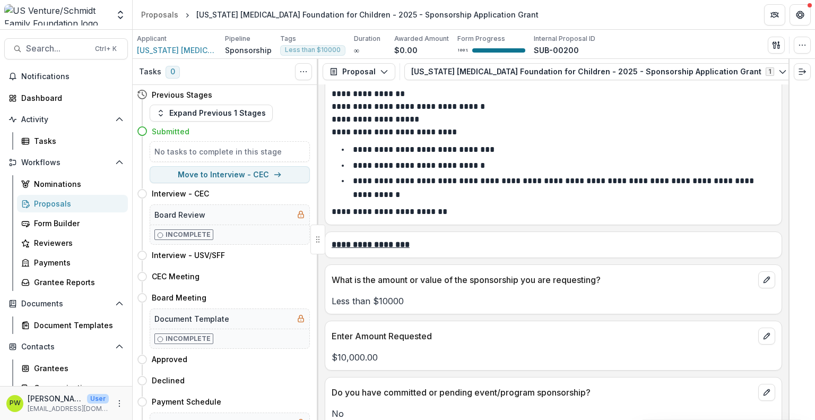
scroll to position [2664, 0]
click at [277, 358] on button "Move here" at bounding box center [288, 359] width 44 height 13
select select "********"
select select "**********"
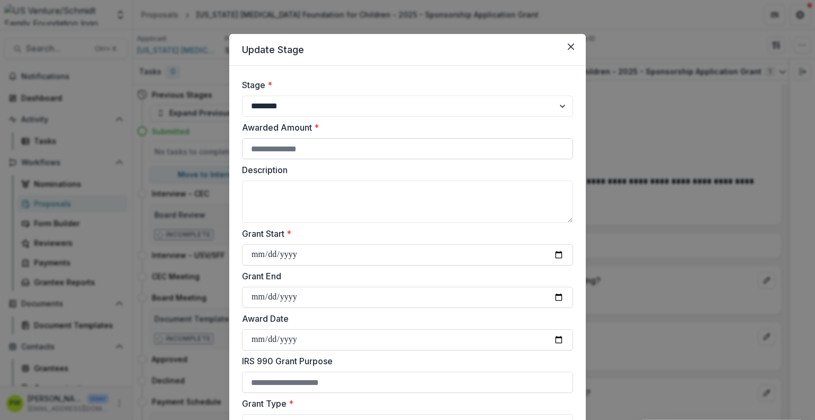
click at [278, 146] on input "Awarded Amount *" at bounding box center [407, 148] width 331 height 21
type input "****"
click at [274, 192] on textarea "Description" at bounding box center [407, 201] width 331 height 42
paste textarea "**********"
type textarea "**********"
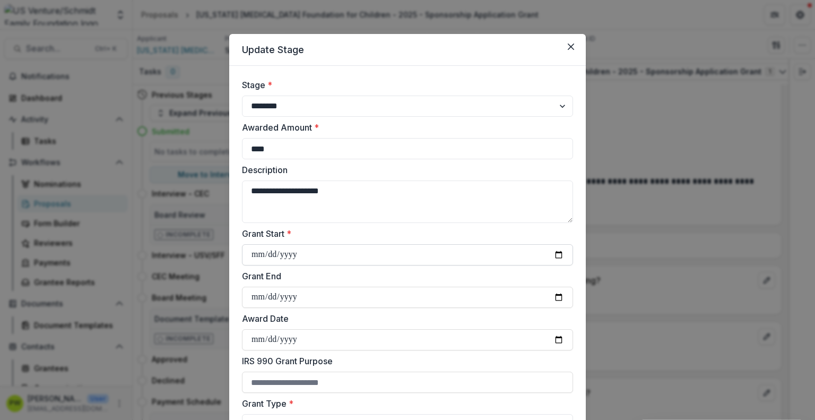
click at [550, 253] on input "Grant Start *" at bounding box center [407, 254] width 331 height 21
click at [257, 256] on input "Grant Start *" at bounding box center [407, 254] width 331 height 21
click at [554, 252] on input "Grant Start *" at bounding box center [407, 254] width 331 height 21
type input "**********"
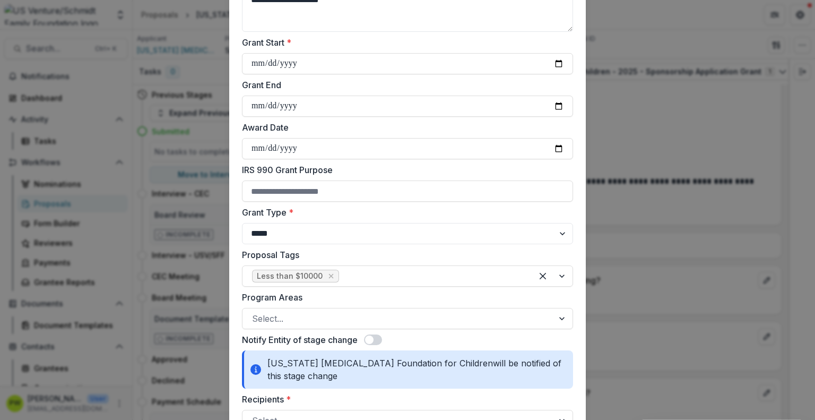
scroll to position [192, 0]
click at [316, 299] on label "Program Areas" at bounding box center [404, 296] width 325 height 13
click at [255, 311] on input "Program Areas" at bounding box center [253, 317] width 3 height 13
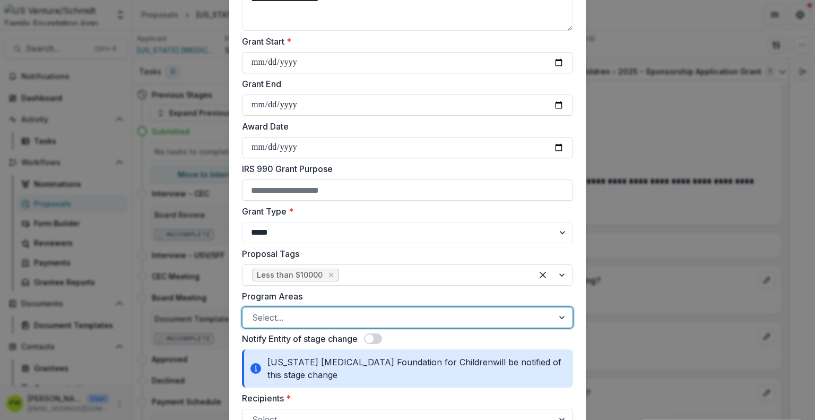
click at [310, 312] on div at bounding box center [398, 317] width 292 height 15
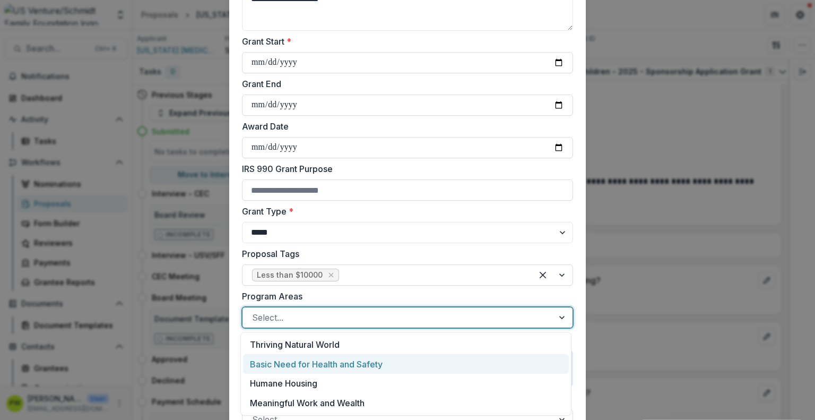
click at [321, 370] on div "Basic Need for Health and Safety" at bounding box center [406, 364] width 326 height 20
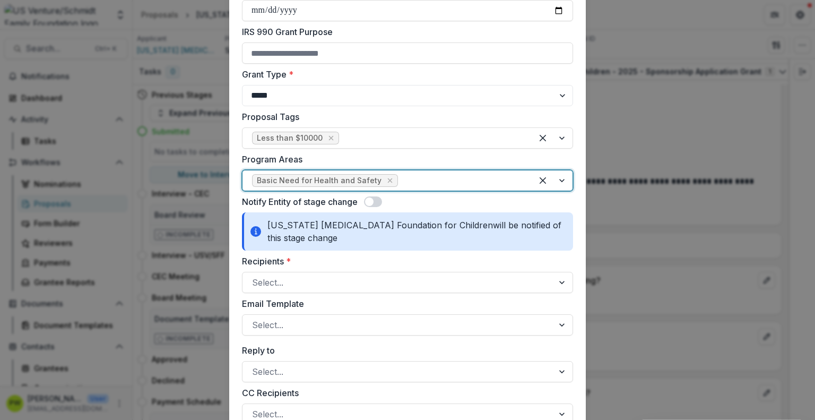
scroll to position [334, 0]
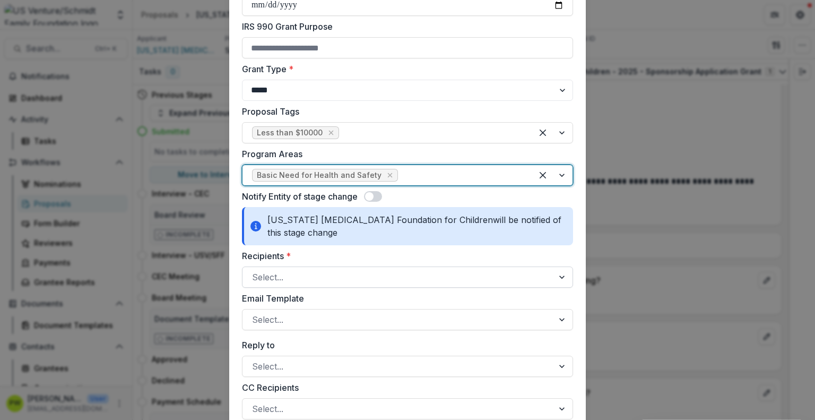
click at [386, 280] on div at bounding box center [398, 276] width 292 height 15
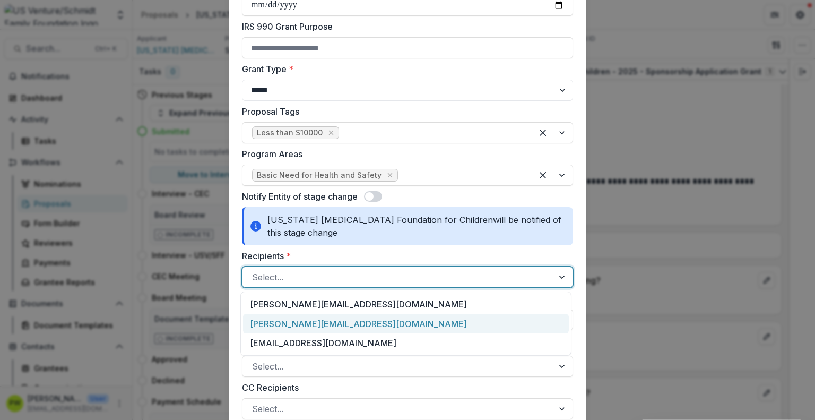
click at [364, 317] on div "andrea@azcancerfoundation.org" at bounding box center [406, 323] width 326 height 20
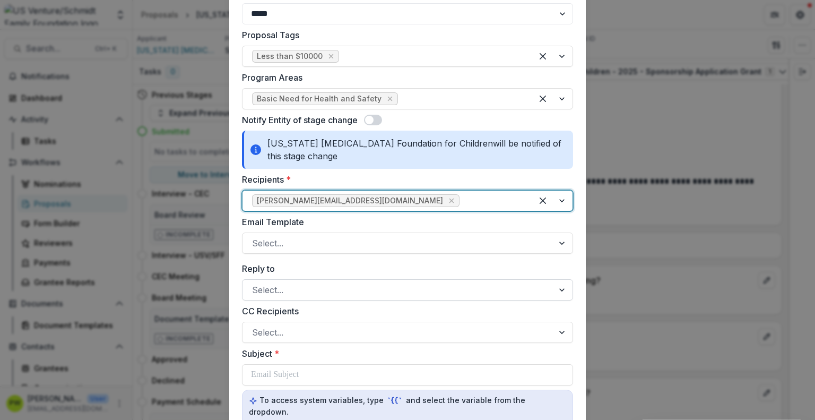
scroll to position [411, 0]
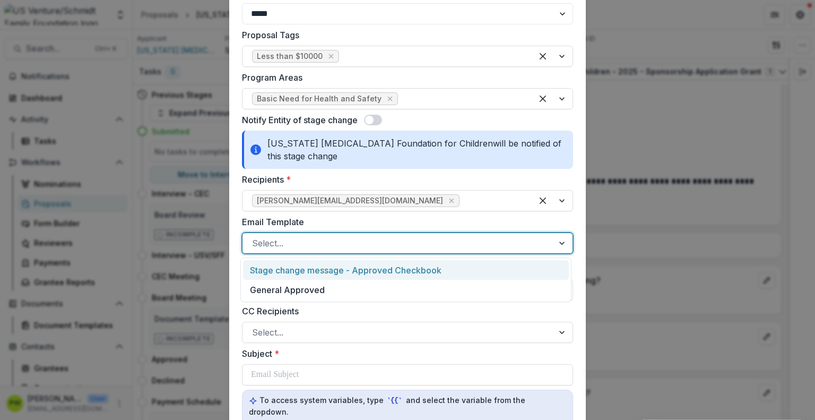
click at [336, 233] on div "Select..." at bounding box center [407, 242] width 331 height 21
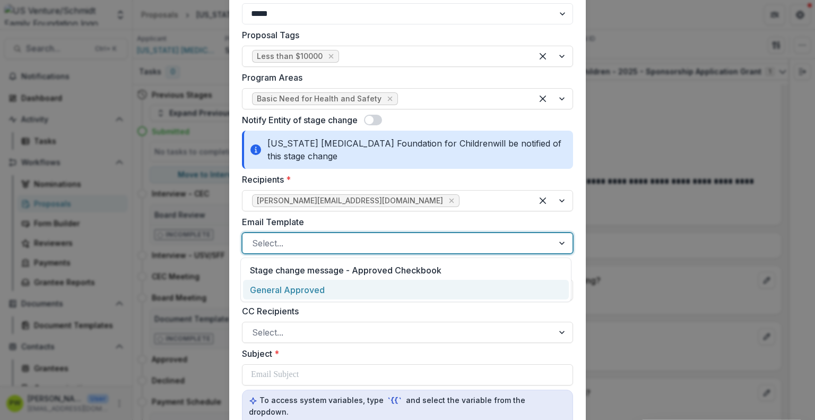
click at [335, 289] on div "General Approved" at bounding box center [406, 290] width 326 height 20
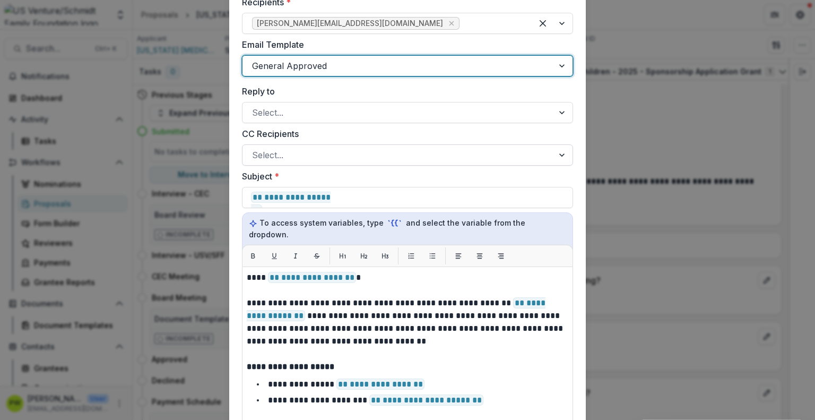
scroll to position [589, 0]
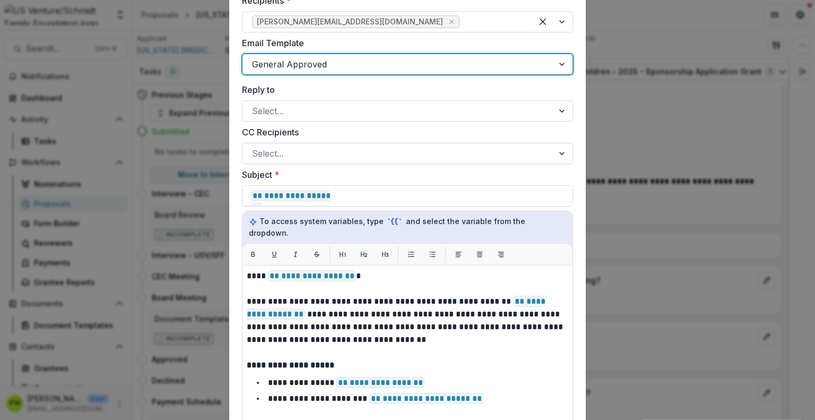
click at [340, 154] on div at bounding box center [398, 153] width 292 height 15
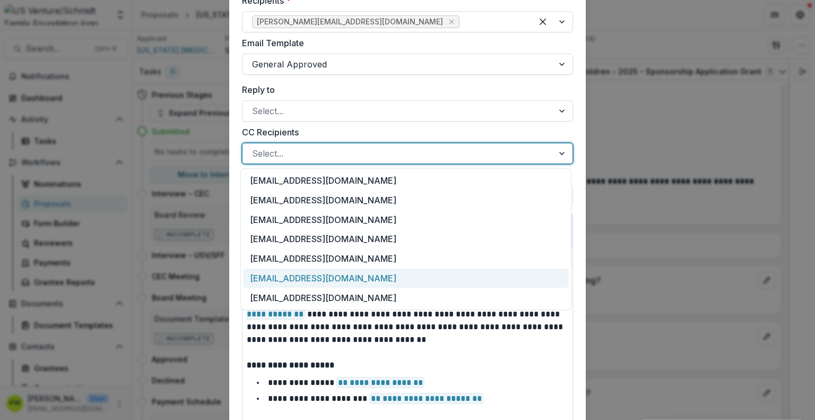
click at [298, 280] on div "knelson@usventure.com" at bounding box center [406, 278] width 326 height 20
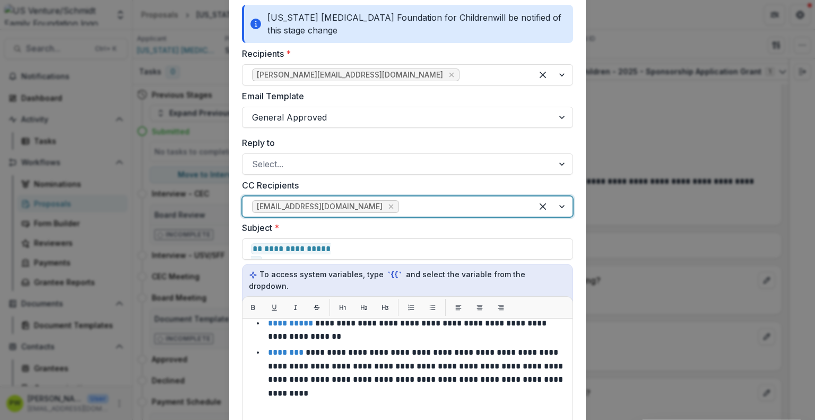
scroll to position [535, 0]
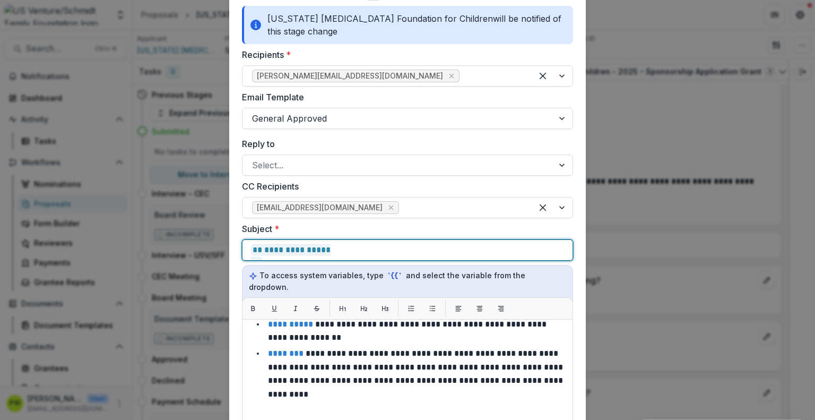
click at [514, 248] on div "**********" at bounding box center [407, 250] width 313 height 20
drag, startPoint x: 513, startPoint y: 250, endPoint x: 511, endPoint y: 256, distance: 6.7
click at [511, 256] on div "**********" at bounding box center [407, 250] width 313 height 20
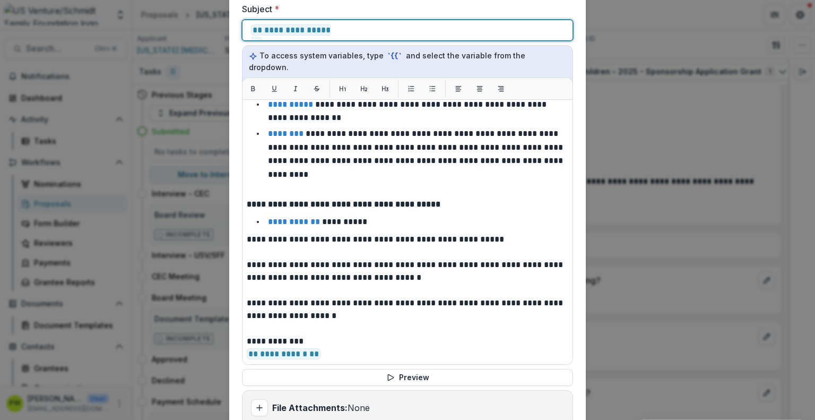
scroll to position [883, 0]
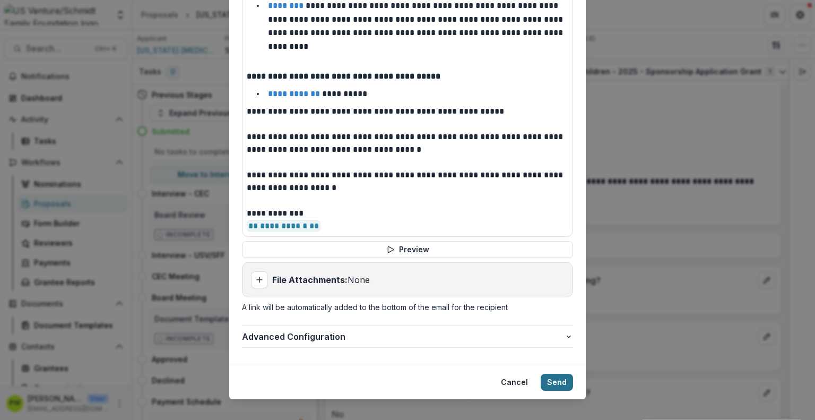
click at [555, 373] on button "Send" at bounding box center [556, 381] width 32 height 17
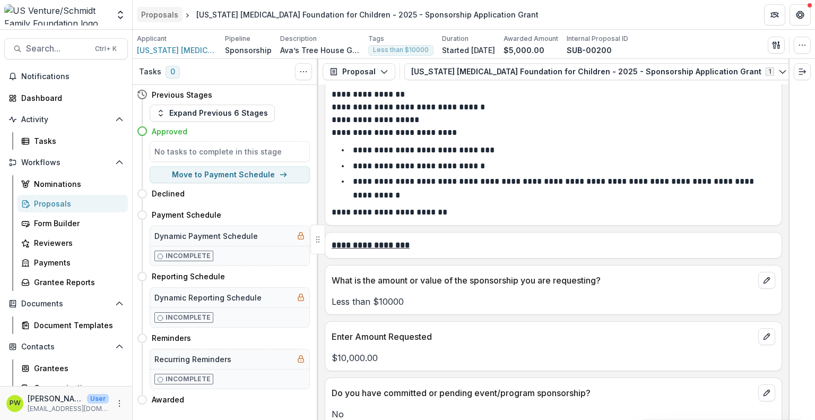
click at [168, 16] on div "Proposals" at bounding box center [159, 14] width 37 height 11
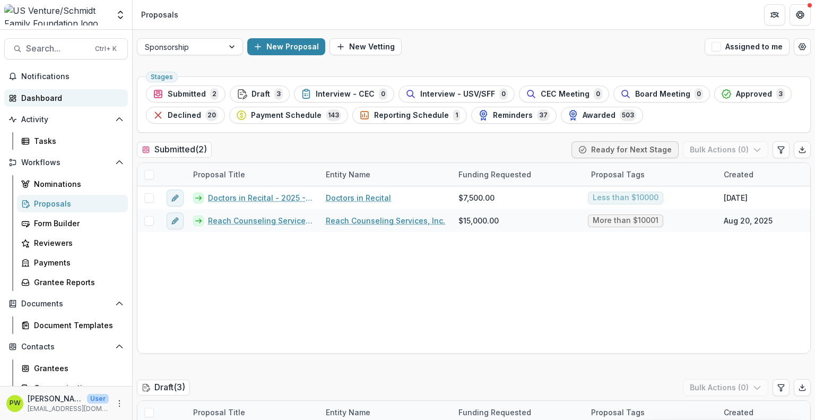
click at [125, 92] on link "Dashboard" at bounding box center [66, 98] width 124 height 18
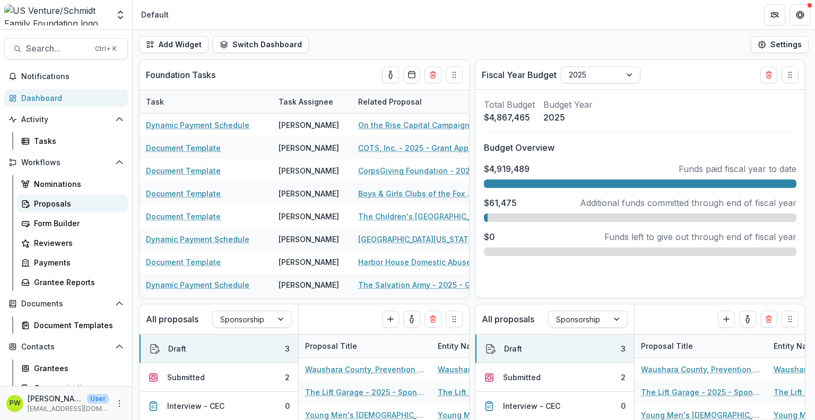
click at [84, 203] on div "Proposals" at bounding box center [76, 203] width 85 height 11
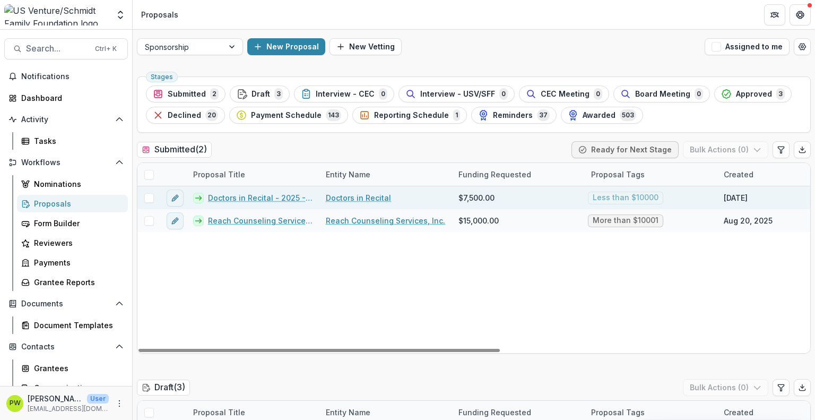
click at [255, 198] on link "Doctors in Recital - 2025 - Sponsorship Application Grant" at bounding box center [260, 197] width 105 height 11
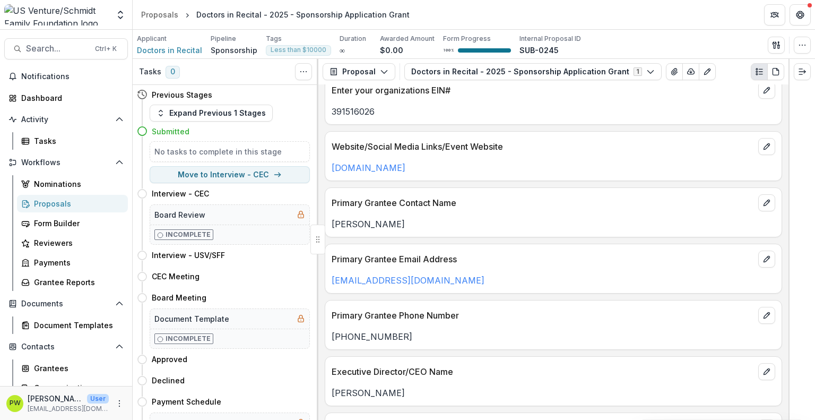
scroll to position [159, 0]
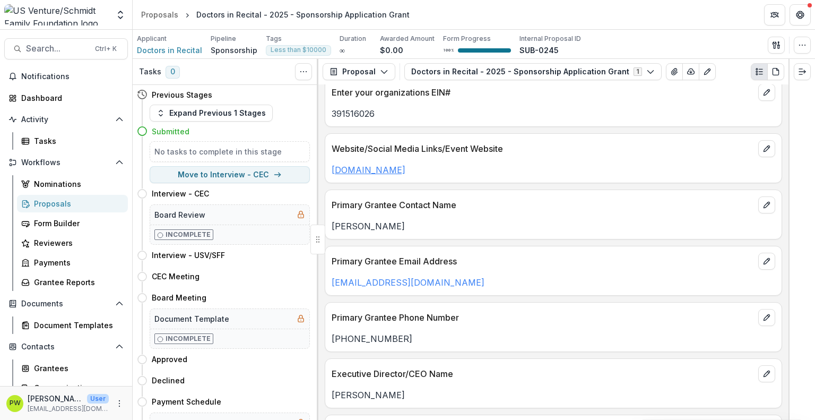
click at [401, 168] on link "[DOMAIN_NAME]" at bounding box center [368, 169] width 74 height 11
click at [400, 163] on p "[DOMAIN_NAME]" at bounding box center [552, 169] width 443 height 13
click at [401, 171] on link "[DOMAIN_NAME]" at bounding box center [368, 169] width 74 height 11
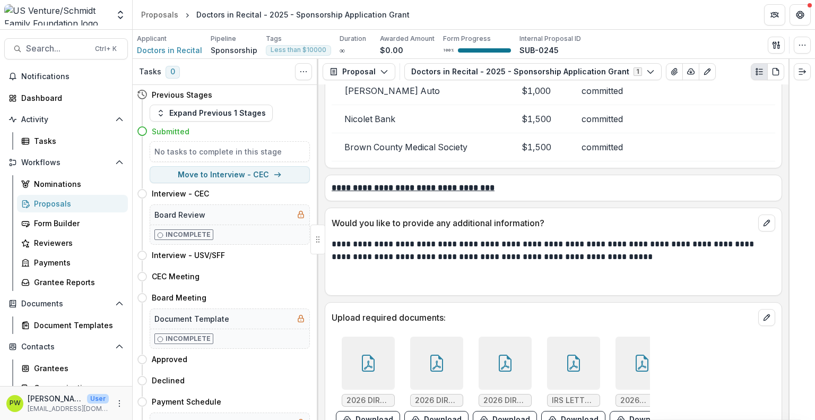
scroll to position [2971, 0]
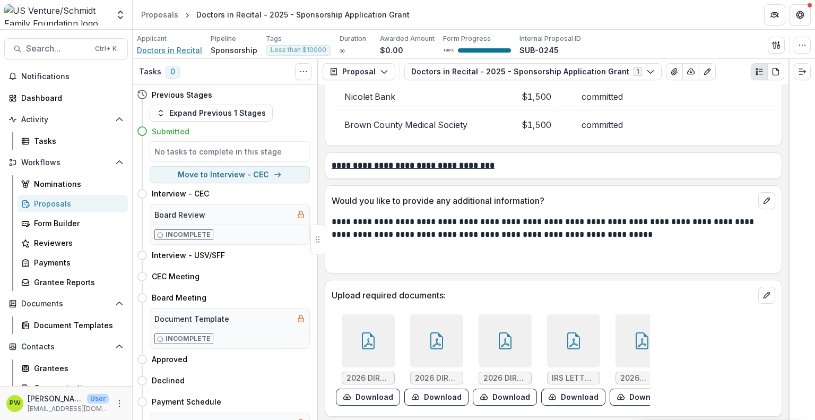
click at [177, 50] on span "Doctors in Recital" at bounding box center [169, 50] width 65 height 11
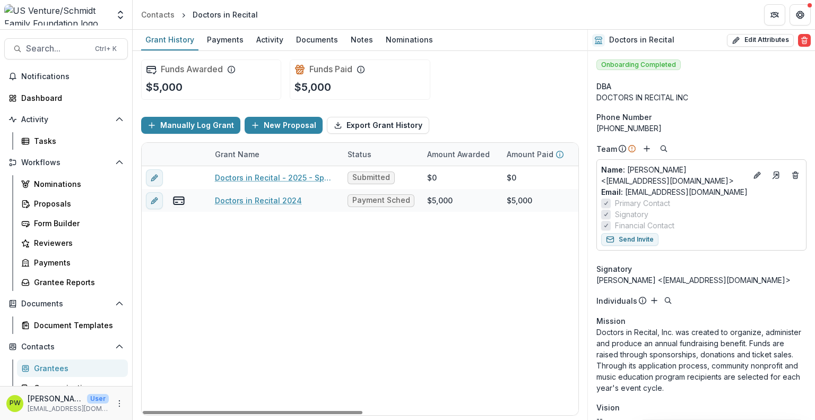
scroll to position [0, 6]
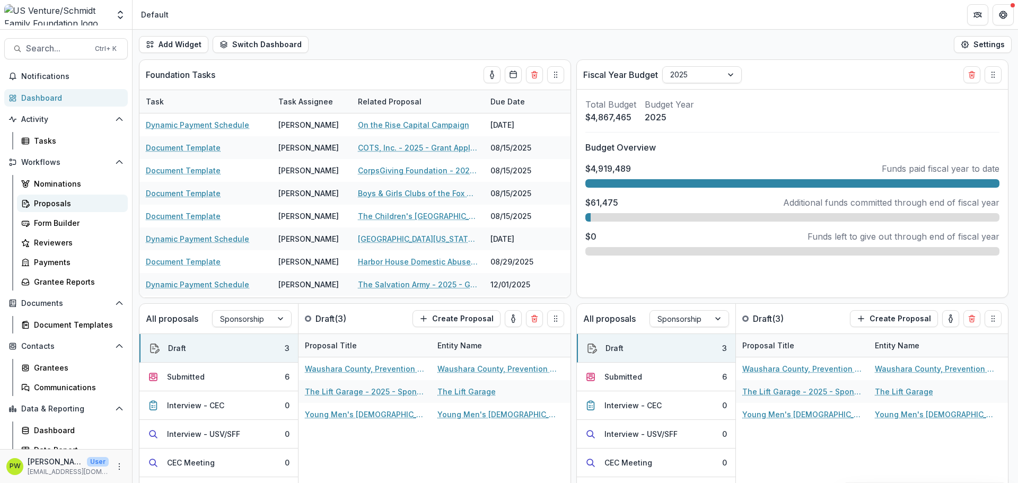
click at [57, 209] on link "Proposals" at bounding box center [72, 204] width 111 height 18
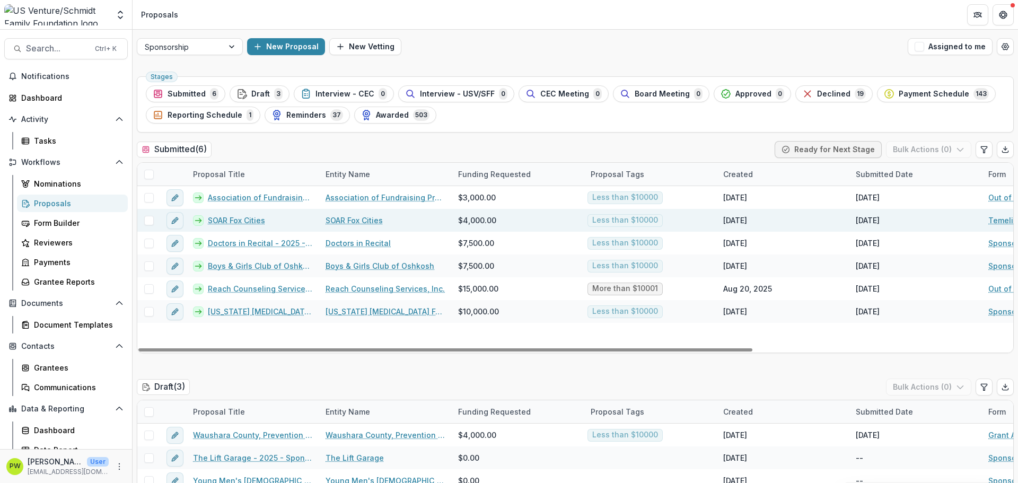
click at [217, 222] on link "SOAR Fox Cities" at bounding box center [236, 220] width 57 height 11
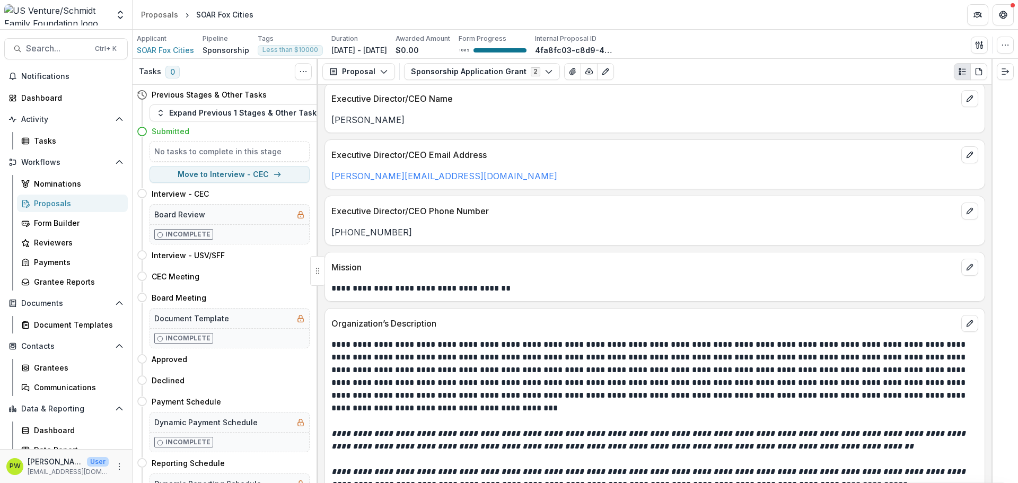
scroll to position [435, 0]
click at [385, 292] on p "**********" at bounding box center [653, 288] width 644 height 13
copy p "*******"
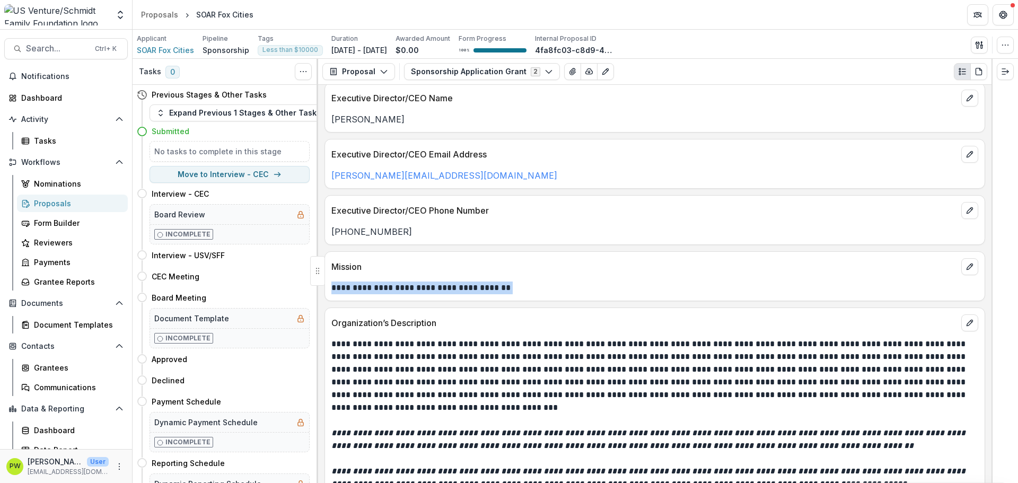
click at [558, 292] on p "**********" at bounding box center [653, 288] width 644 height 13
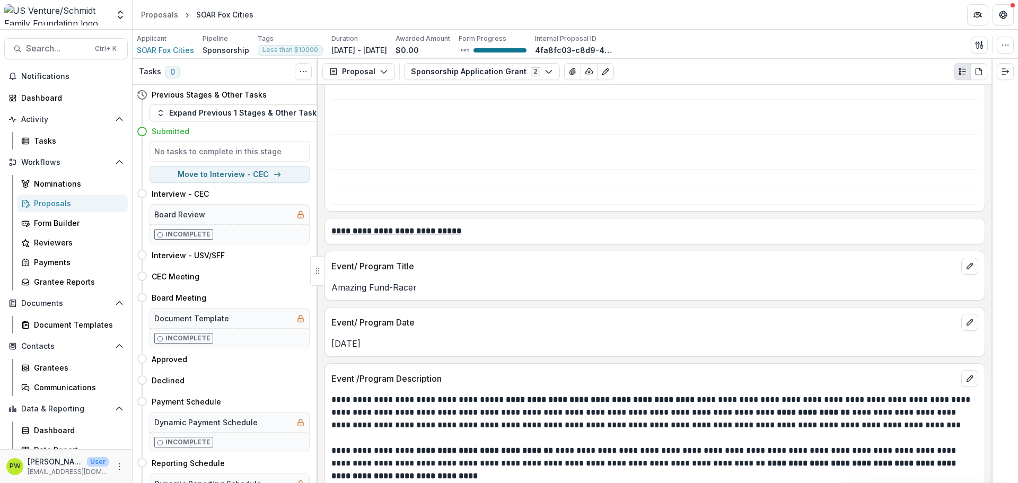
scroll to position [1143, 0]
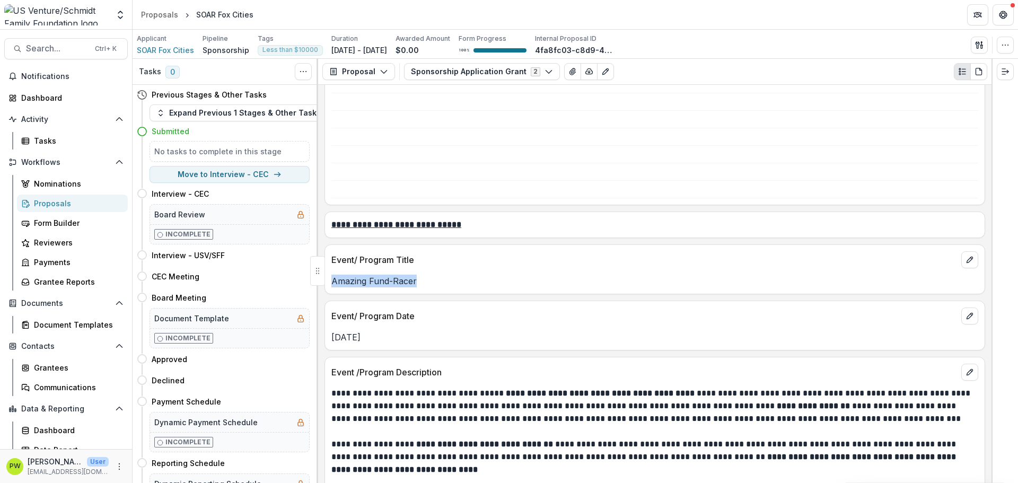
drag, startPoint x: 447, startPoint y: 278, endPoint x: 331, endPoint y: 272, distance: 116.3
click at [331, 272] on div "Amazing Fund-Racer" at bounding box center [655, 277] width 660 height 19
copy p "Amazing Fund-Racer"
click at [531, 301] on div "Event/ Program Date" at bounding box center [655, 312] width 660 height 23
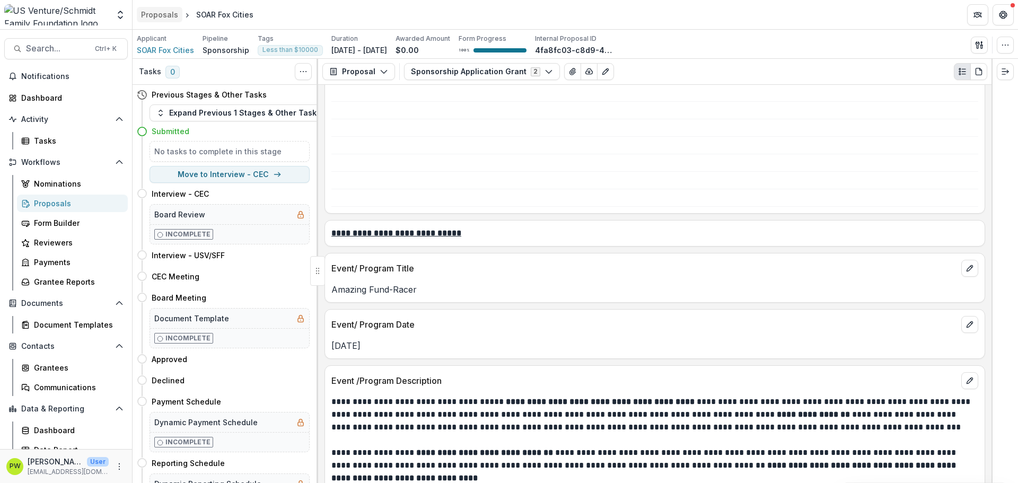
click at [158, 13] on div "Proposals" at bounding box center [159, 14] width 37 height 11
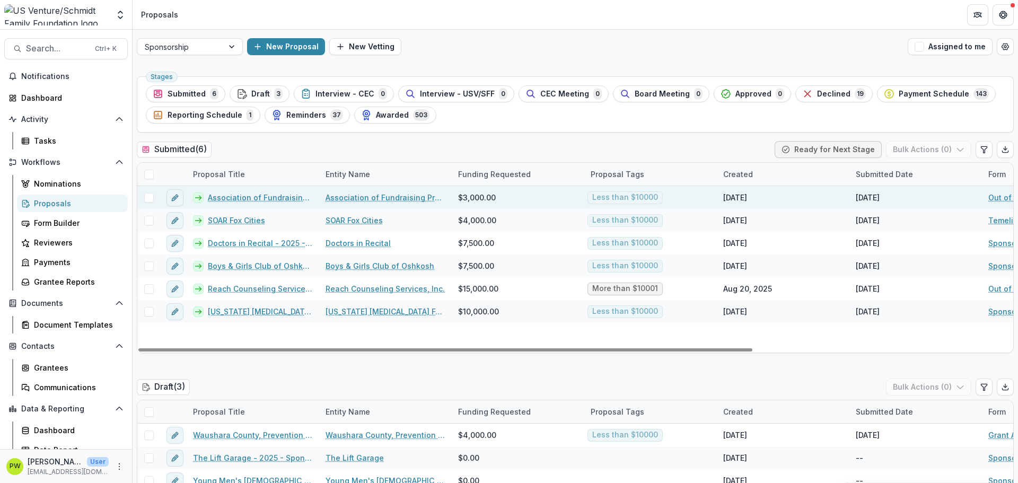
click at [243, 197] on link "Association of Fundraising Professionals - Northeast [US_STATE] Chapter - 2025 …" at bounding box center [260, 197] width 105 height 11
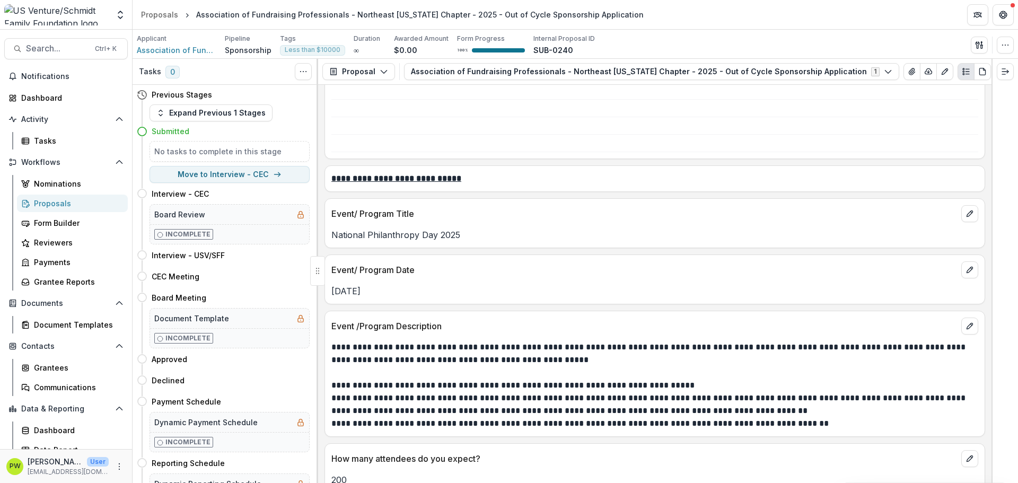
scroll to position [1092, 0]
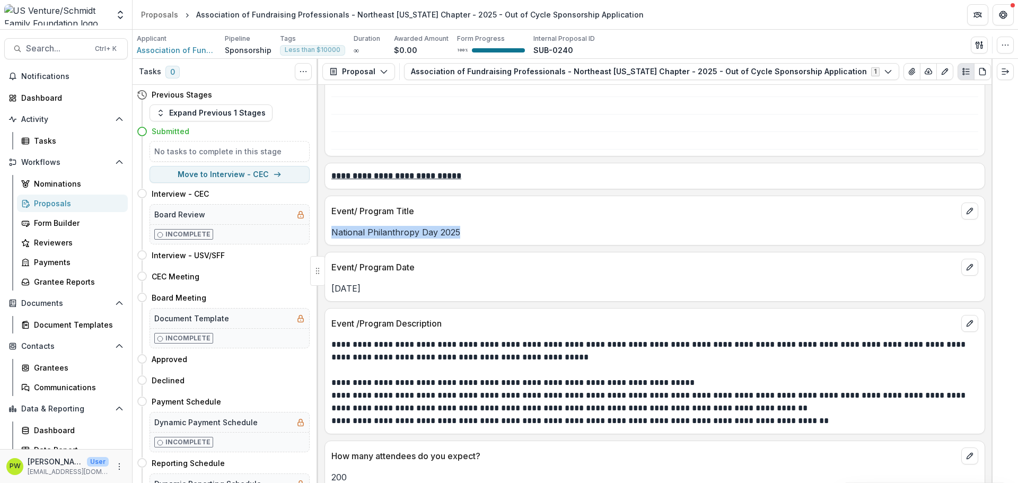
drag, startPoint x: 482, startPoint y: 228, endPoint x: 333, endPoint y: 232, distance: 149.1
click at [333, 232] on p "National Philanthropy Day 2025" at bounding box center [654, 232] width 647 height 13
copy p "National Philanthropy Day 2025"
click at [417, 269] on p "Event/ Program Date" at bounding box center [644, 267] width 626 height 13
click at [160, 18] on div "Proposals" at bounding box center [159, 14] width 37 height 11
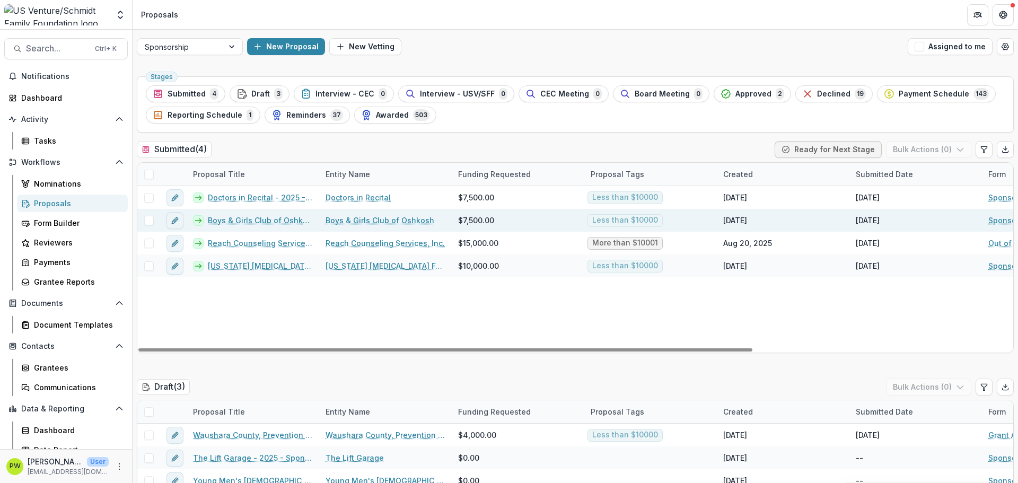
click at [229, 219] on link "Boys & Girls Club of Oshkosh - 2025 - Sponsorship Application Grant" at bounding box center [260, 220] width 105 height 11
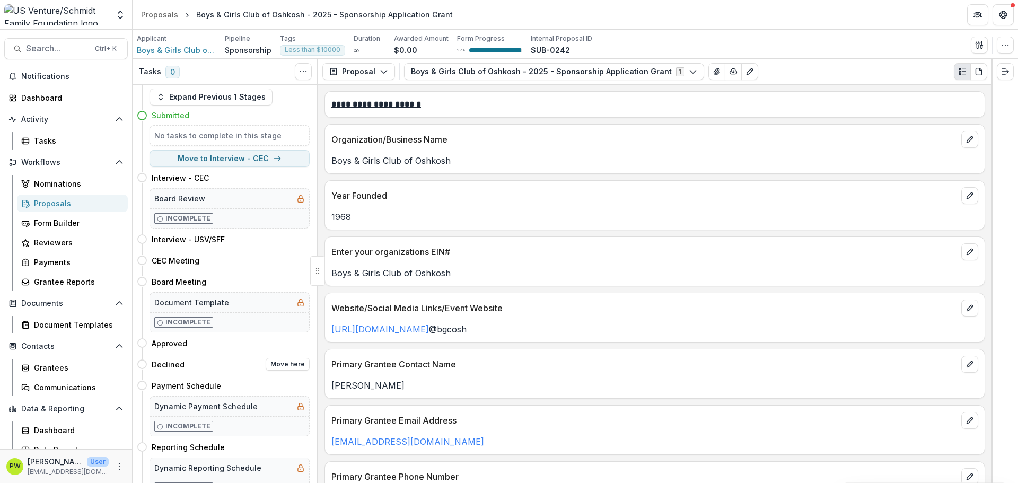
scroll to position [16, 0]
click at [277, 364] on button "Move here" at bounding box center [288, 363] width 44 height 13
select select "********"
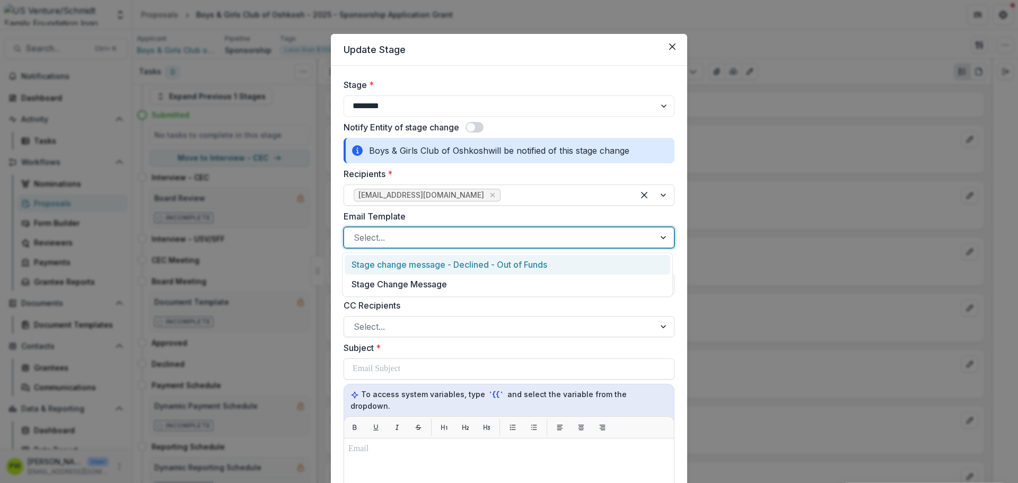
click at [381, 240] on div at bounding box center [500, 237] width 292 height 15
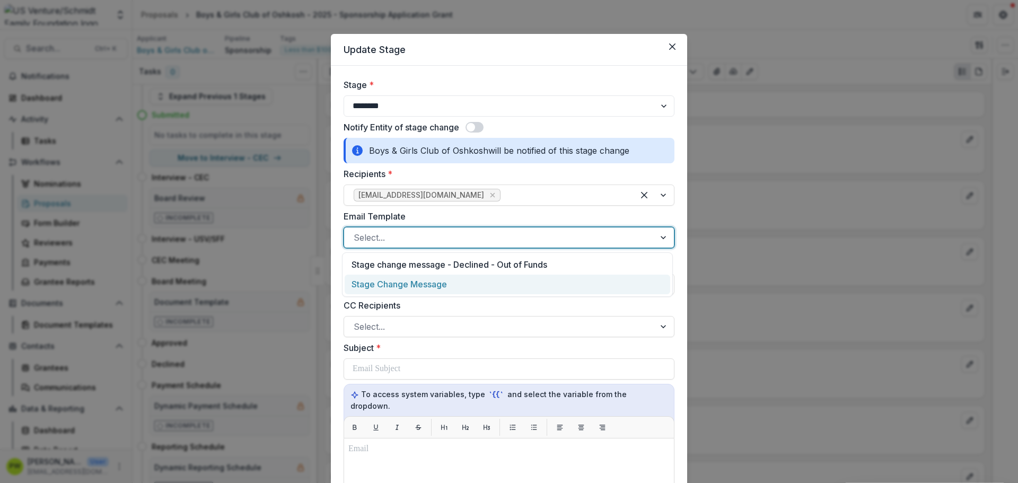
click at [411, 277] on div "Stage Change Message" at bounding box center [508, 285] width 326 height 20
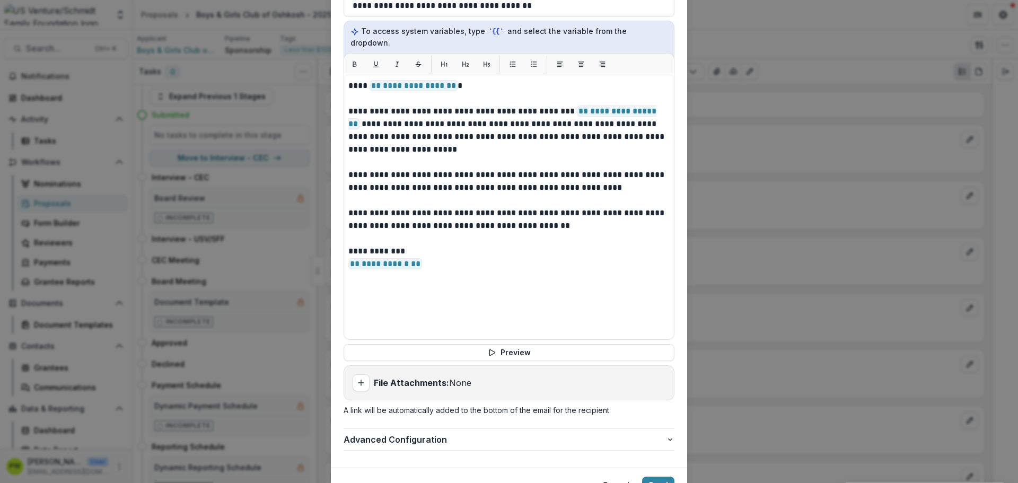
scroll to position [362, 0]
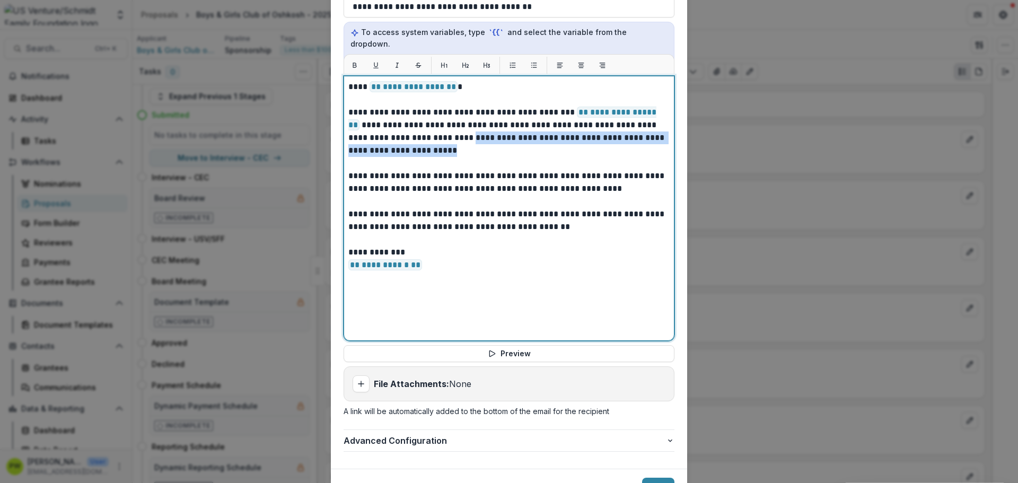
drag, startPoint x: 390, startPoint y: 138, endPoint x: 423, endPoint y: 126, distance: 35.4
click at [423, 126] on p "**********" at bounding box center [508, 131] width 321 height 51
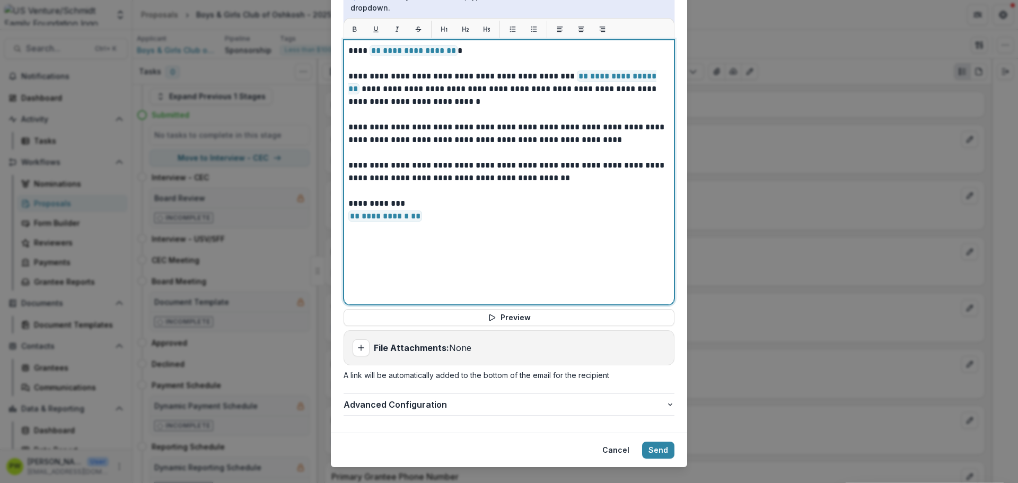
scroll to position [405, 0]
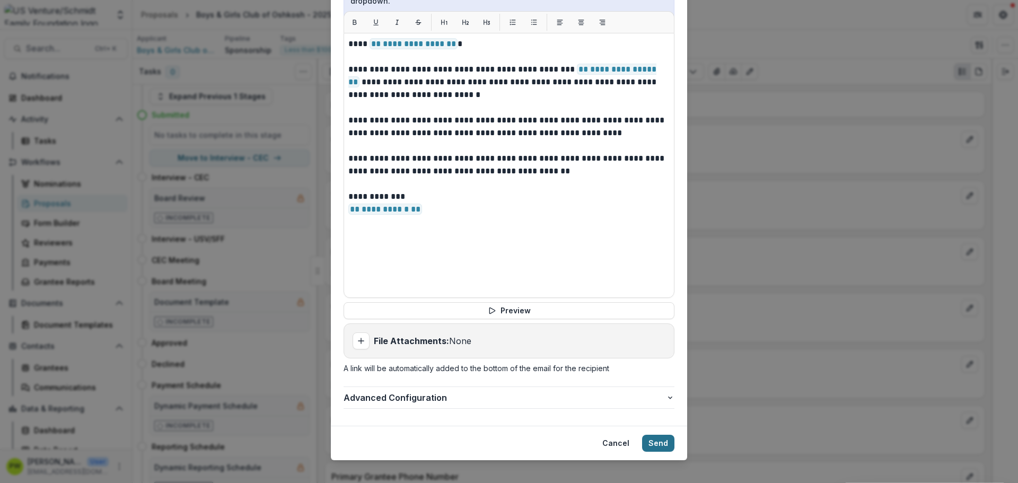
click at [664, 435] on button "Send" at bounding box center [658, 443] width 32 height 17
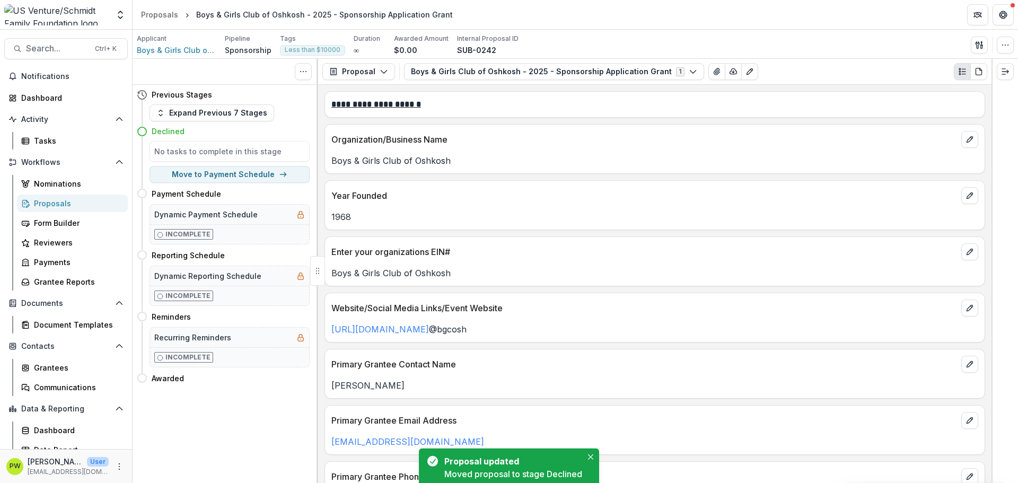
scroll to position [0, 0]
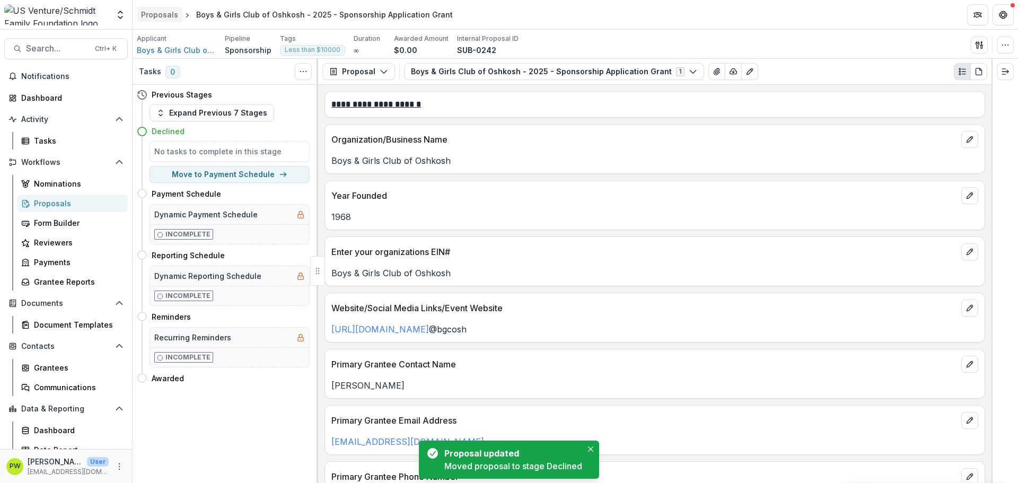
click at [153, 14] on div "Proposals" at bounding box center [159, 14] width 37 height 11
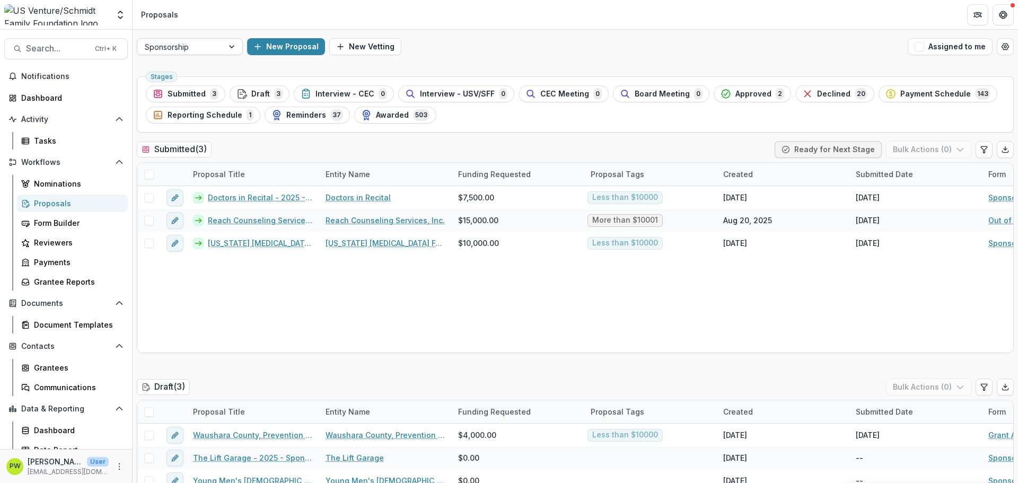
click at [234, 49] on div at bounding box center [232, 47] width 19 height 16
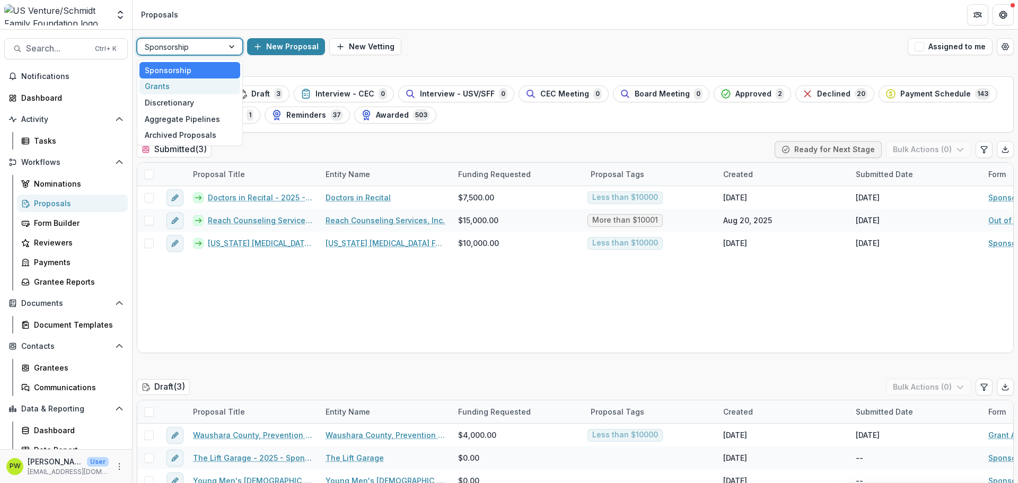
click at [197, 84] on div "Grants" at bounding box center [189, 86] width 101 height 16
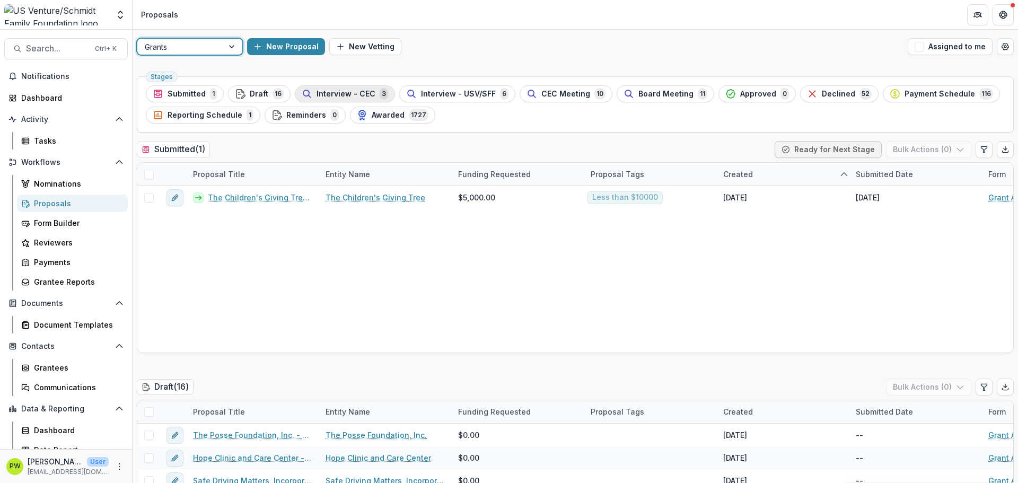
click at [361, 95] on span "Interview - CEC" at bounding box center [346, 94] width 59 height 9
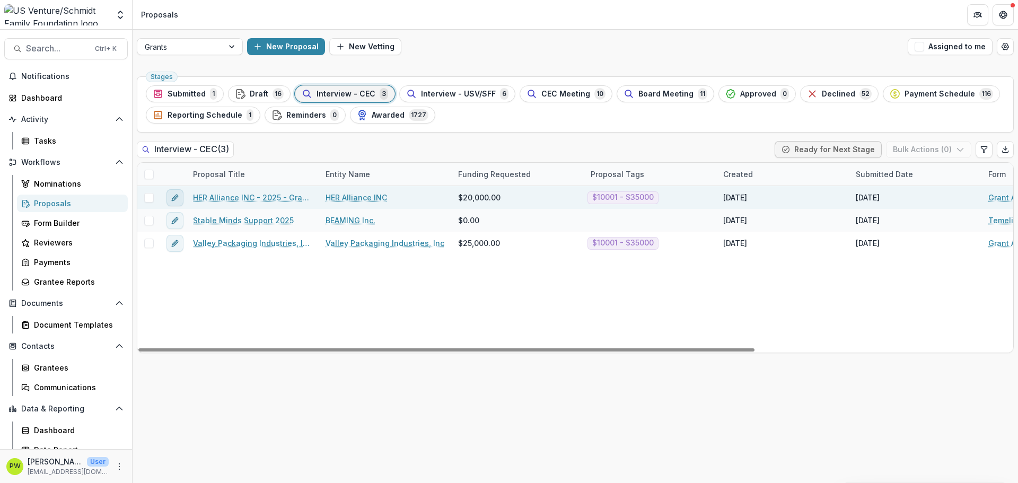
click at [173, 195] on icon "edit" at bounding box center [175, 198] width 8 height 8
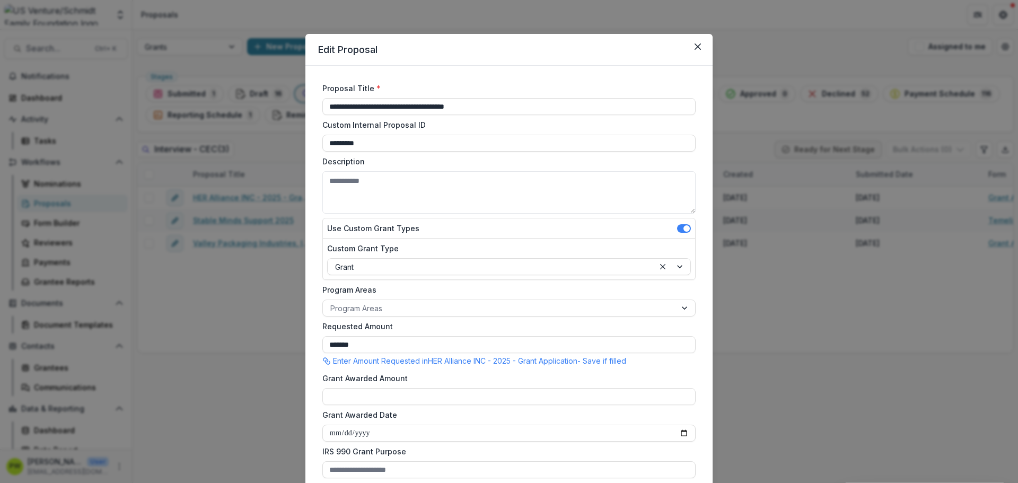
click at [687, 45] on header "Edit Proposal" at bounding box center [509, 50] width 407 height 32
click at [700, 43] on button "Close" at bounding box center [697, 46] width 17 height 17
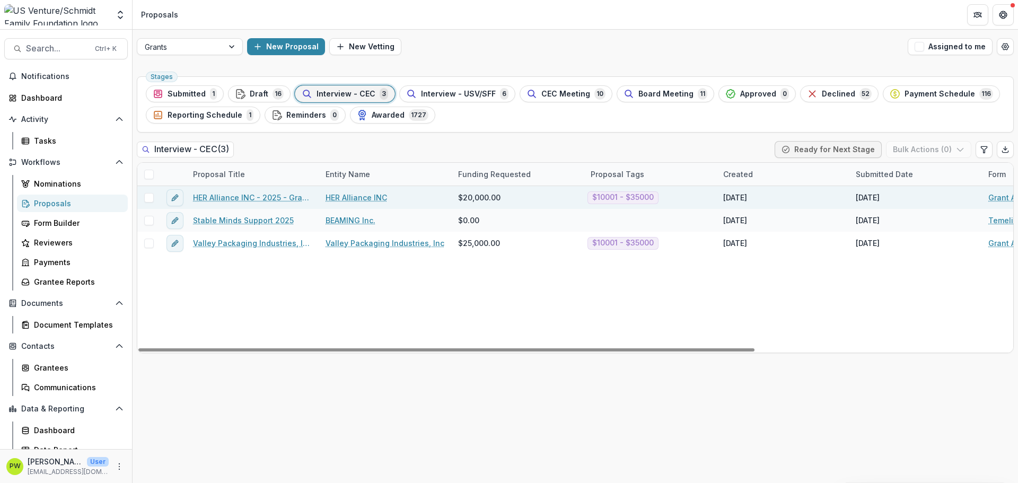
click at [276, 199] on link "HER Alliance INC - 2025 - Grant Application" at bounding box center [253, 197] width 120 height 11
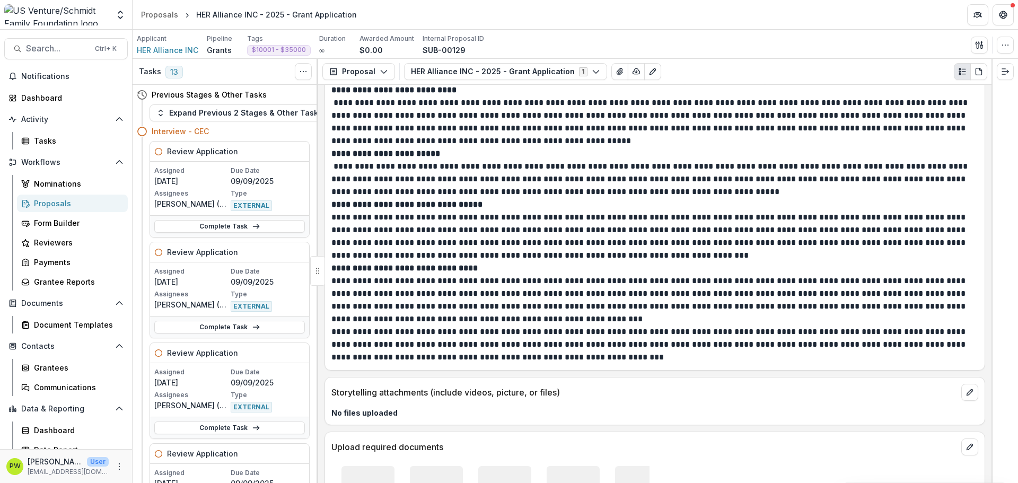
scroll to position [3600, 0]
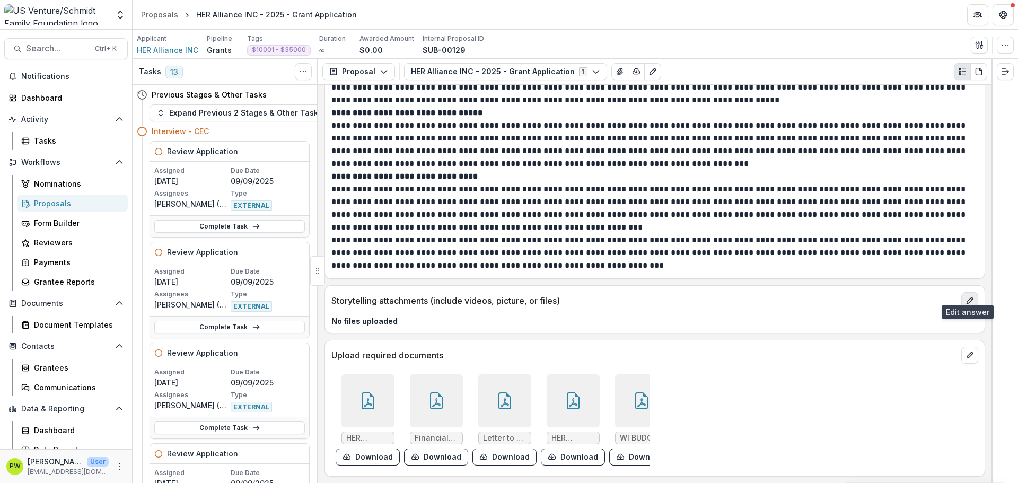
click at [966, 296] on icon "edit" at bounding box center [970, 300] width 8 height 8
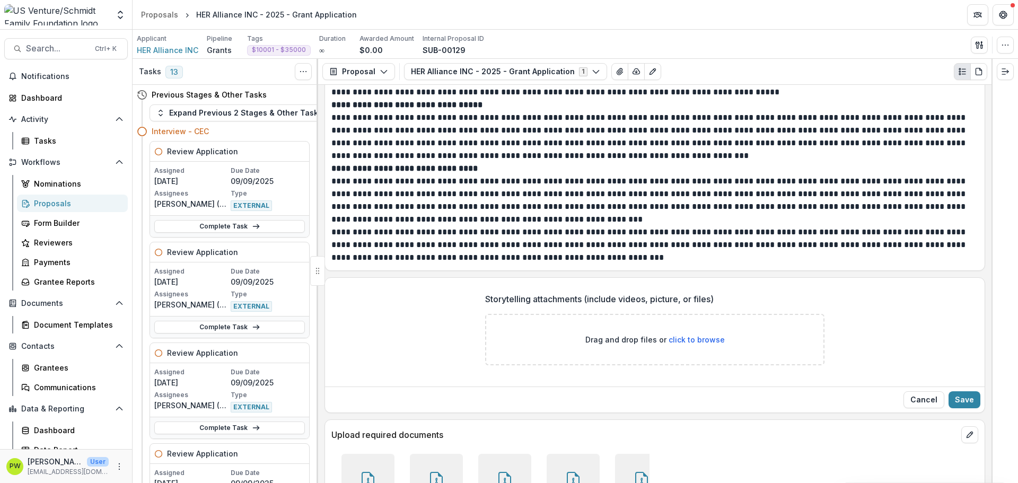
click at [691, 343] on span "click to browse" at bounding box center [697, 339] width 56 height 9
type input "**********"
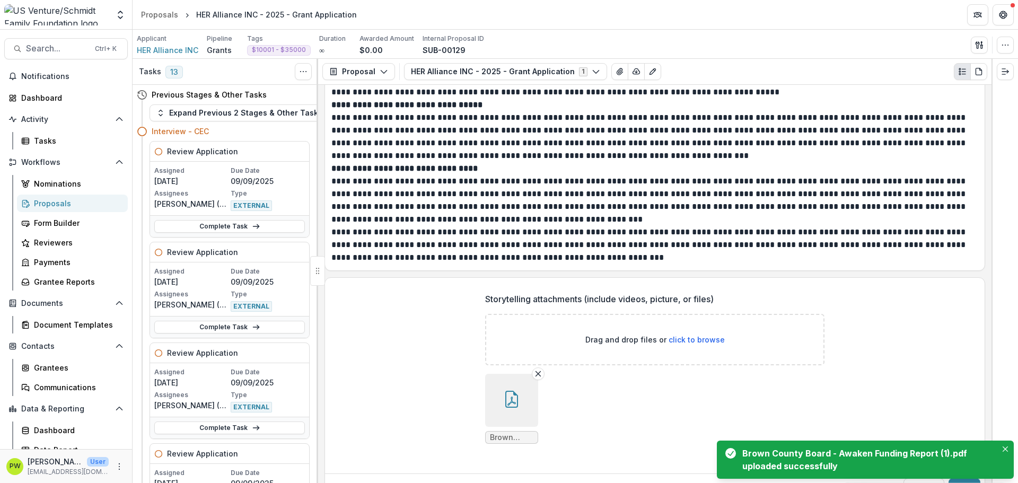
click at [694, 339] on span "click to browse" at bounding box center [697, 339] width 56 height 9
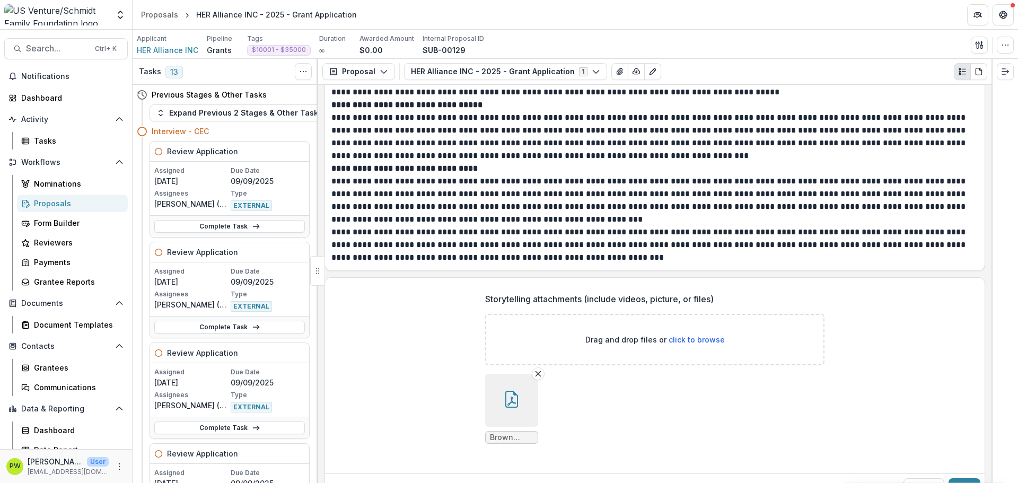
type input "**********"
click at [687, 335] on p "Drag and drop files or click to browse" at bounding box center [655, 339] width 139 height 11
type input "**********"
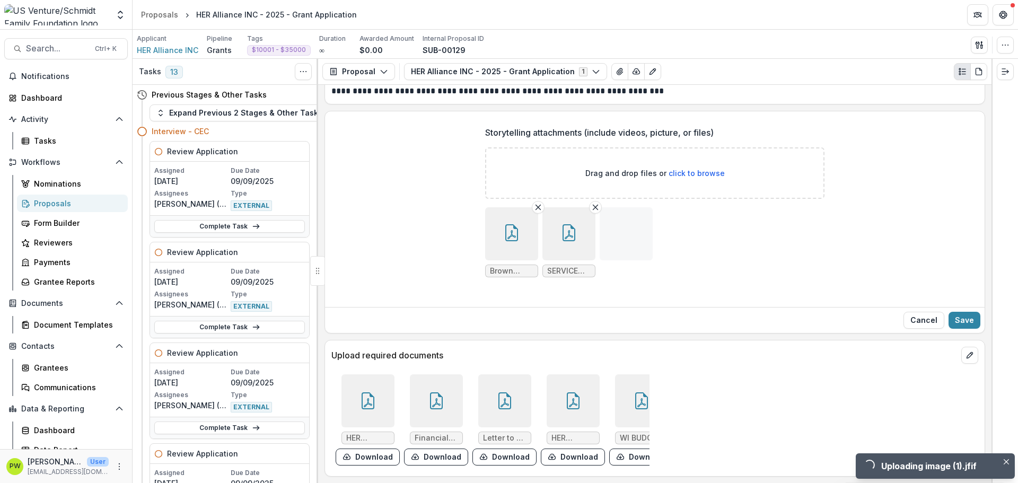
scroll to position [3775, 0]
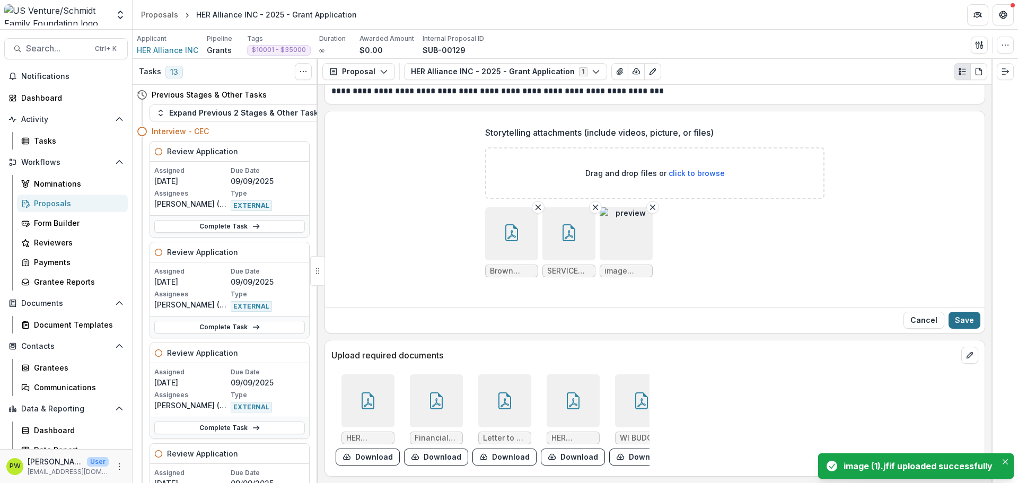
click at [971, 314] on button "Save" at bounding box center [965, 320] width 32 height 17
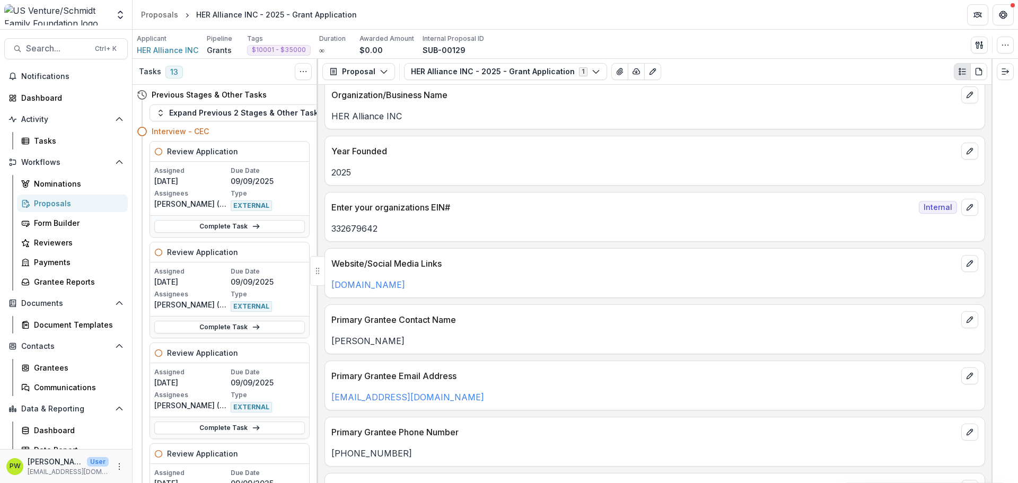
scroll to position [0, 0]
